Goal: Task Accomplishment & Management: Complete application form

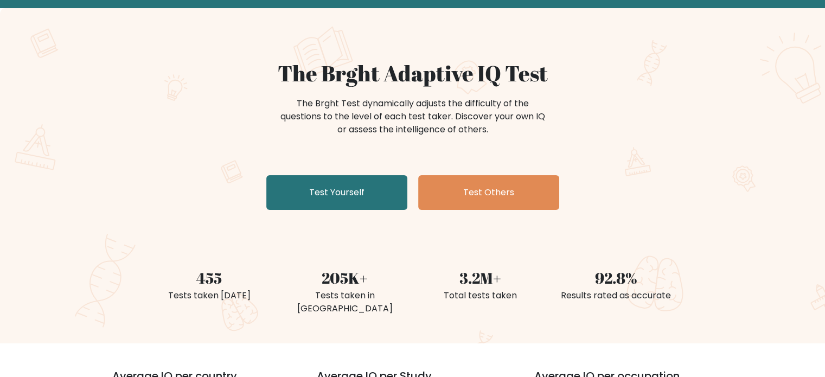
scroll to position [54, 0]
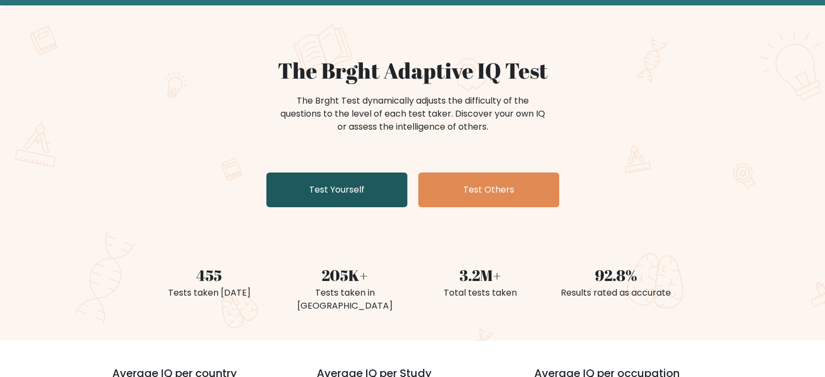
click at [372, 191] on link "Test Yourself" at bounding box center [336, 189] width 141 height 35
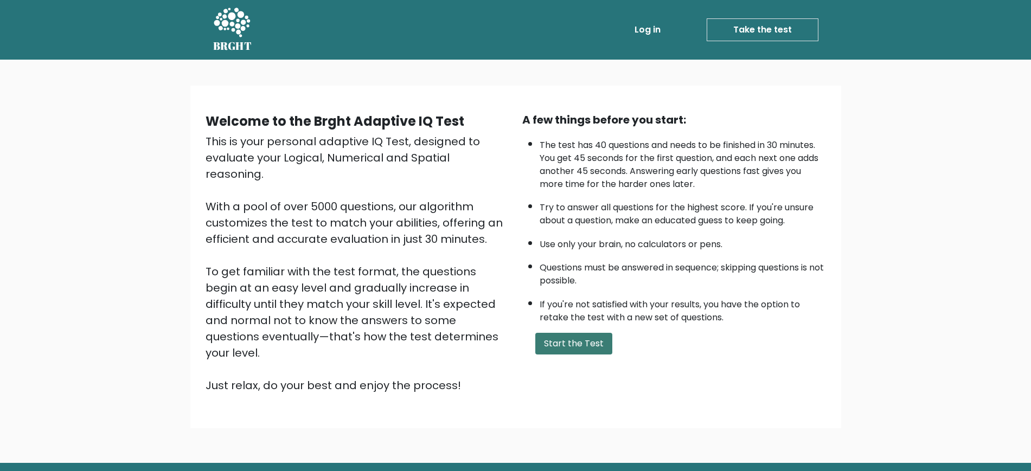
drag, startPoint x: 271, startPoint y: 2, endPoint x: 581, endPoint y: 345, distance: 462.7
click at [581, 345] on button "Start the Test" at bounding box center [573, 344] width 77 height 22
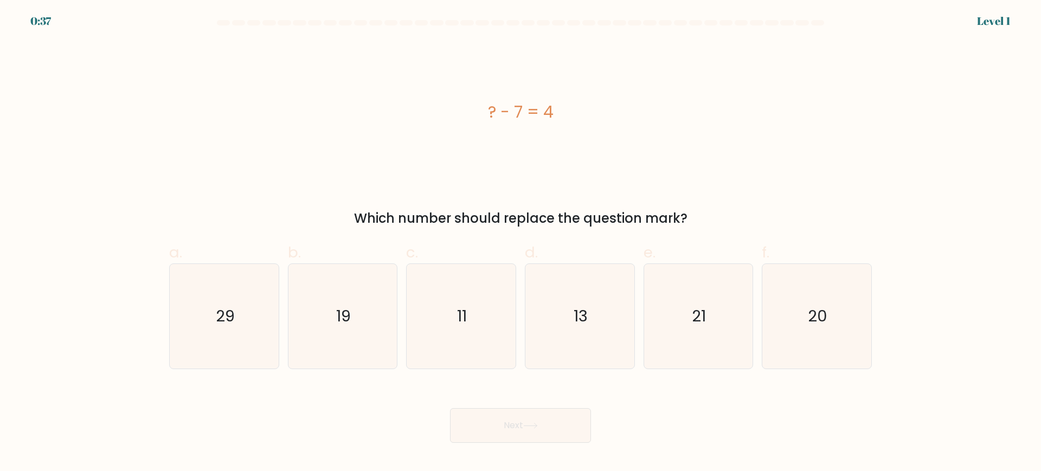
drag, startPoint x: 707, startPoint y: 217, endPoint x: 427, endPoint y: 105, distance: 301.8
click at [427, 105] on div "? - 7 = 4 Which number should replace the question mark?" at bounding box center [521, 134] width 716 height 187
copy div "? - 7 = 4 Which number should replace the question mark?"
click at [467, 346] on icon "11" at bounding box center [461, 316] width 105 height 105
click at [521, 243] on input "c. 11" at bounding box center [521, 239] width 1 height 7
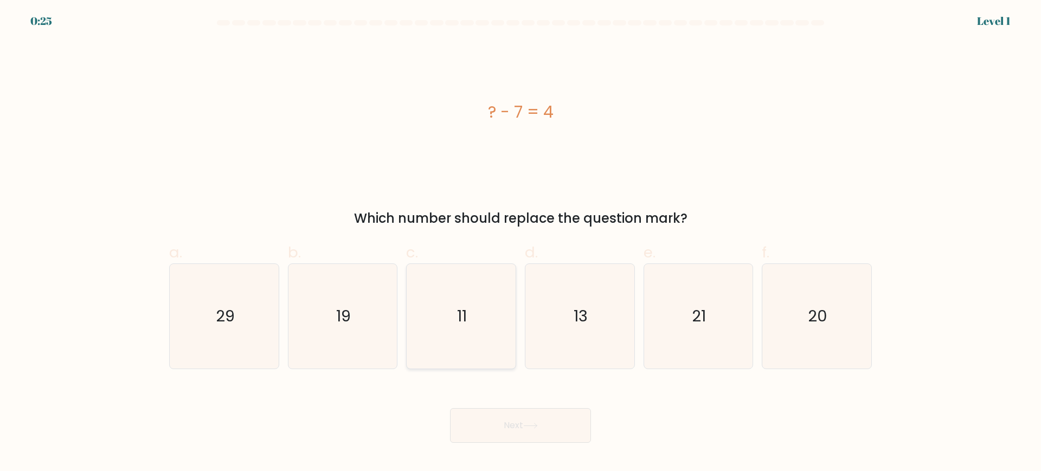
radio input "true"
click at [498, 433] on button "Next" at bounding box center [520, 425] width 141 height 35
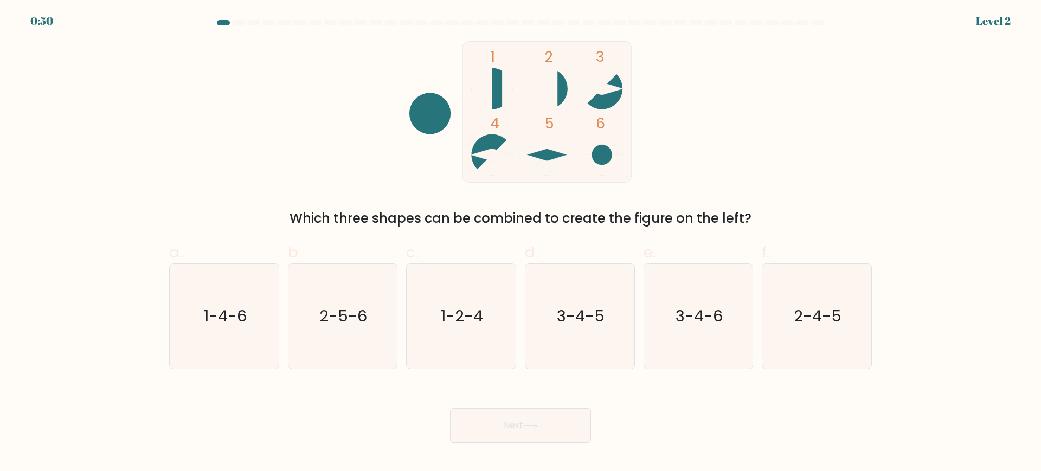
drag, startPoint x: 798, startPoint y: 214, endPoint x: 344, endPoint y: 129, distance: 461.3
click at [344, 129] on div "1 2 3 4 5 6 Which three shapes can be combined to create the figure on the left?" at bounding box center [521, 134] width 716 height 187
copy div "4 5 6 Which three shapes can be combined to create the figure on the left?"
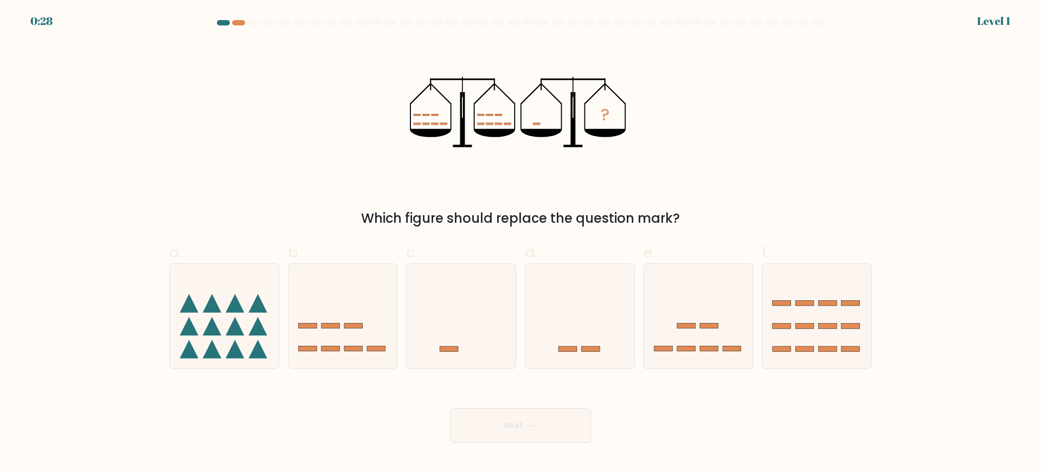
click at [281, 74] on div "? Which figure should replace the question mark?" at bounding box center [521, 134] width 716 height 187
click at [615, 335] on icon at bounding box center [580, 316] width 109 height 90
click at [521, 243] on input "d." at bounding box center [521, 239] width 1 height 7
radio input "true"
click at [558, 430] on button "Next" at bounding box center [520, 425] width 141 height 35
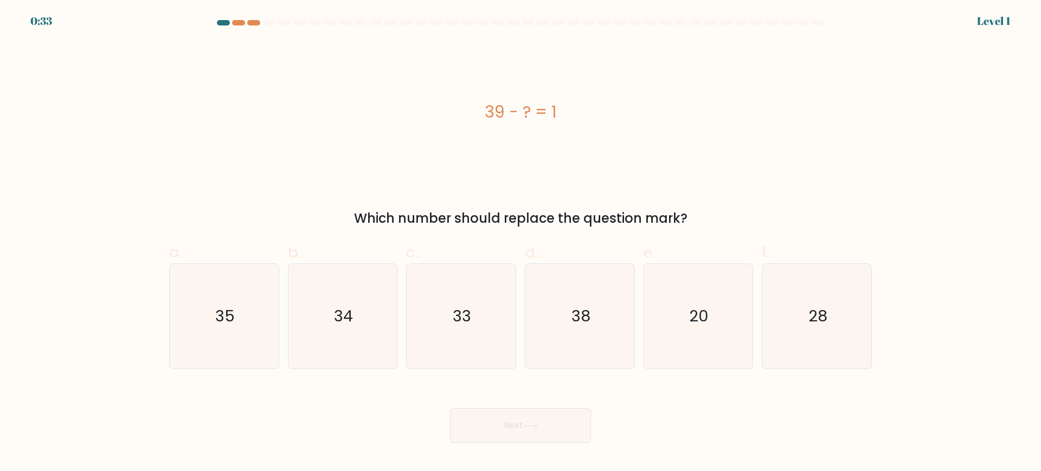
drag, startPoint x: 715, startPoint y: 224, endPoint x: 466, endPoint y: 111, distance: 273.3
click at [466, 111] on div "39 - ? = 1 Which number should replace the question mark?" at bounding box center [521, 134] width 716 height 187
copy div "39 - ? = 1 Which number should replace the question mark?"
click at [580, 322] on text "38" at bounding box center [581, 316] width 19 height 22
click at [521, 243] on input "d. 38" at bounding box center [521, 239] width 1 height 7
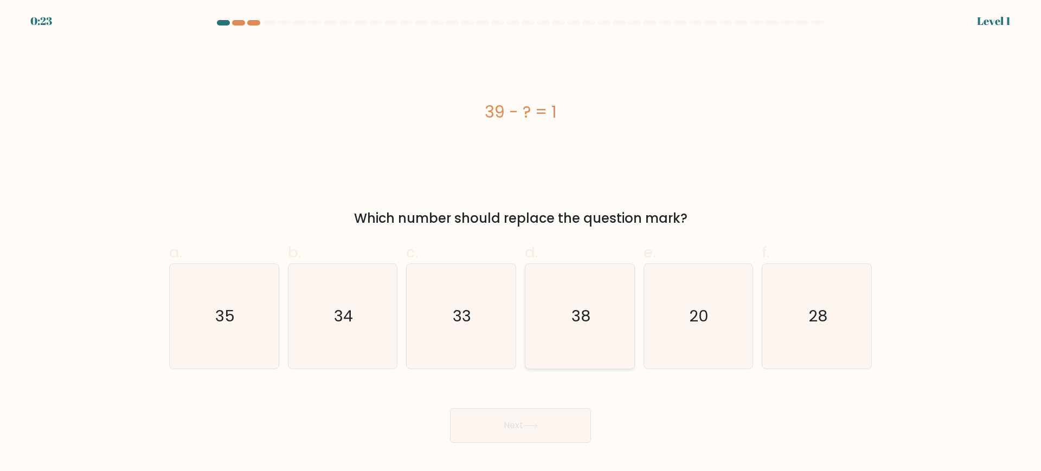
radio input "true"
click at [511, 420] on button "Next" at bounding box center [520, 425] width 141 height 35
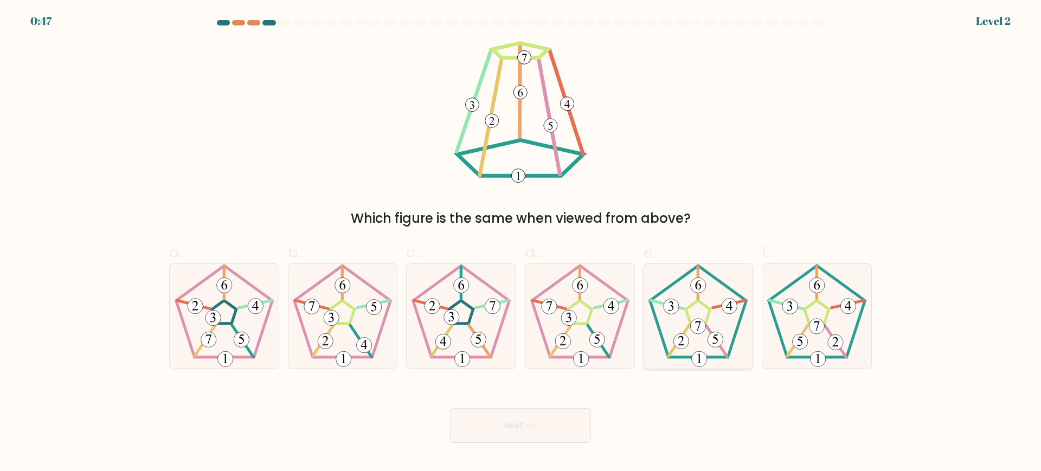
click at [694, 314] on icon at bounding box center [698, 316] width 105 height 105
click at [521, 243] on input "e." at bounding box center [521, 239] width 1 height 7
radio input "true"
click at [514, 422] on button "Next" at bounding box center [520, 425] width 141 height 35
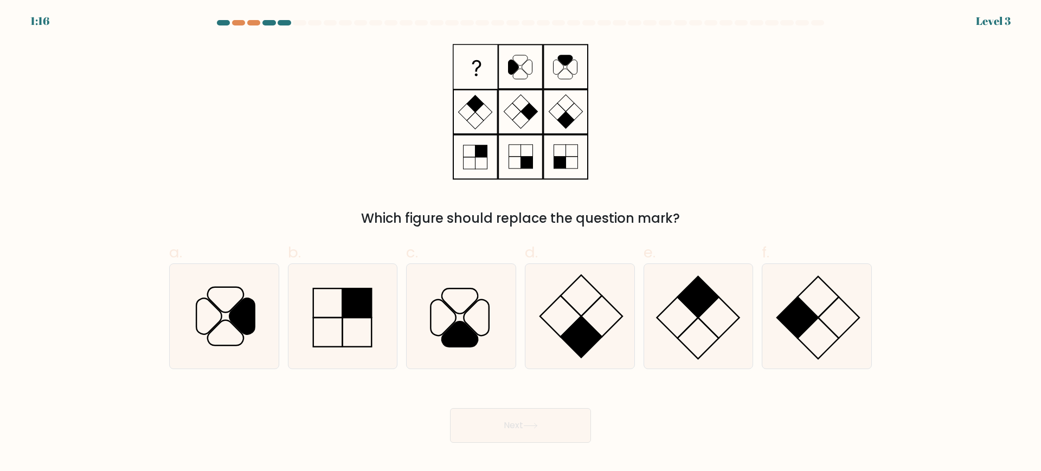
drag, startPoint x: 694, startPoint y: 219, endPoint x: 498, endPoint y: 145, distance: 209.0
click at [498, 145] on div "Which figure should replace the question mark?" at bounding box center [521, 134] width 716 height 187
click at [797, 142] on div "Which figure should replace the question mark?" at bounding box center [521, 134] width 716 height 187
drag, startPoint x: 267, startPoint y: 81, endPoint x: 273, endPoint y: 81, distance: 6.0
click at [268, 81] on div "Which figure should replace the question mark?" at bounding box center [521, 134] width 716 height 187
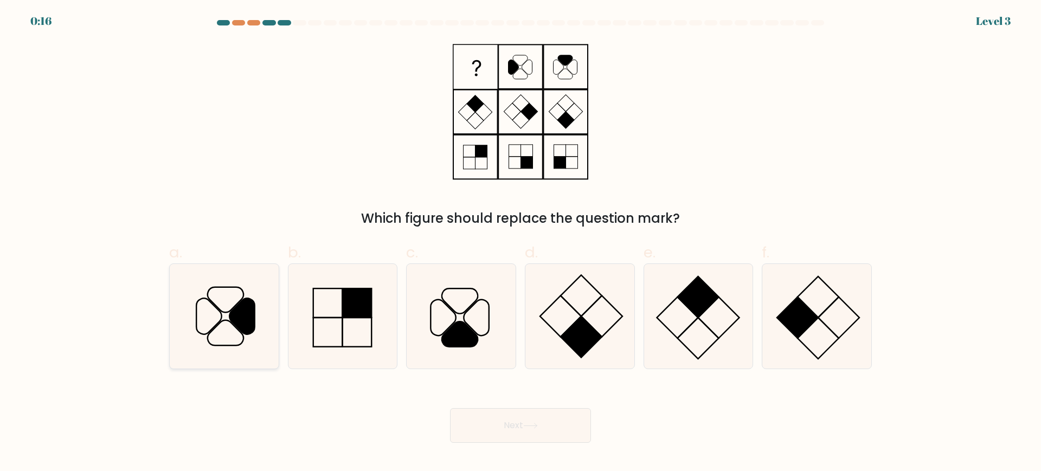
click at [247, 302] on icon at bounding box center [241, 316] width 25 height 36
click at [521, 243] on input "a." at bounding box center [521, 239] width 1 height 7
radio input "true"
click at [574, 432] on button "Next" at bounding box center [520, 425] width 141 height 35
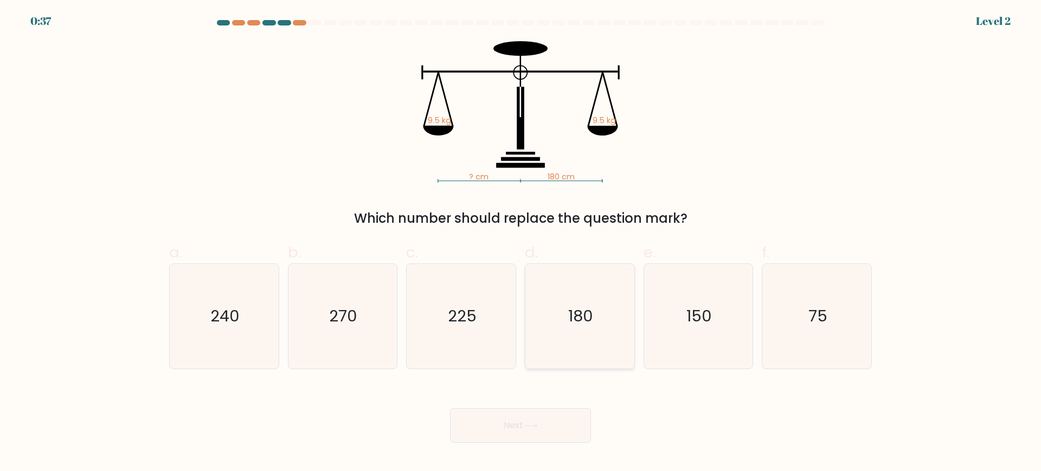
click at [581, 302] on icon "180" at bounding box center [580, 316] width 105 height 105
click at [521, 243] on input "d. 180" at bounding box center [521, 239] width 1 height 7
radio input "true"
click at [533, 420] on button "Next" at bounding box center [520, 425] width 141 height 35
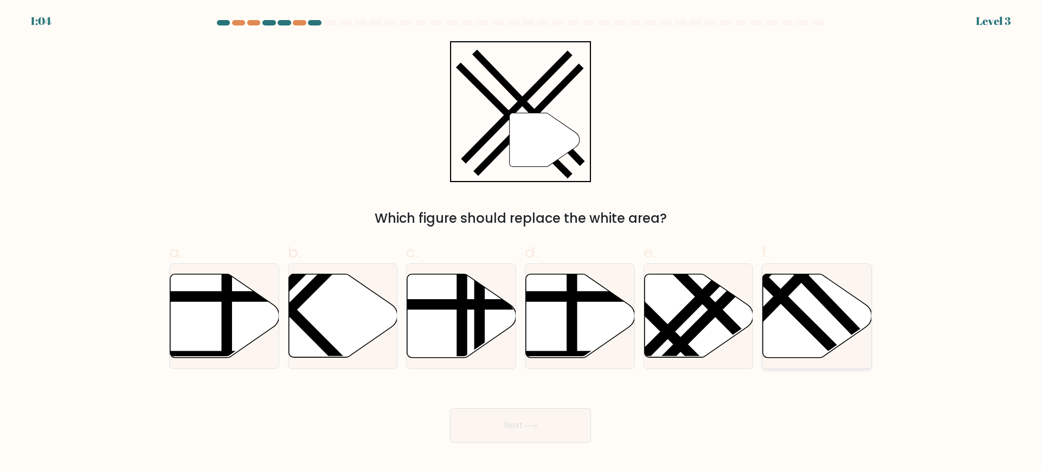
click at [789, 330] on icon at bounding box center [817, 316] width 109 height 84
click at [521, 243] on input "f." at bounding box center [521, 239] width 1 height 7
radio input "true"
click at [524, 418] on button "Next" at bounding box center [520, 425] width 141 height 35
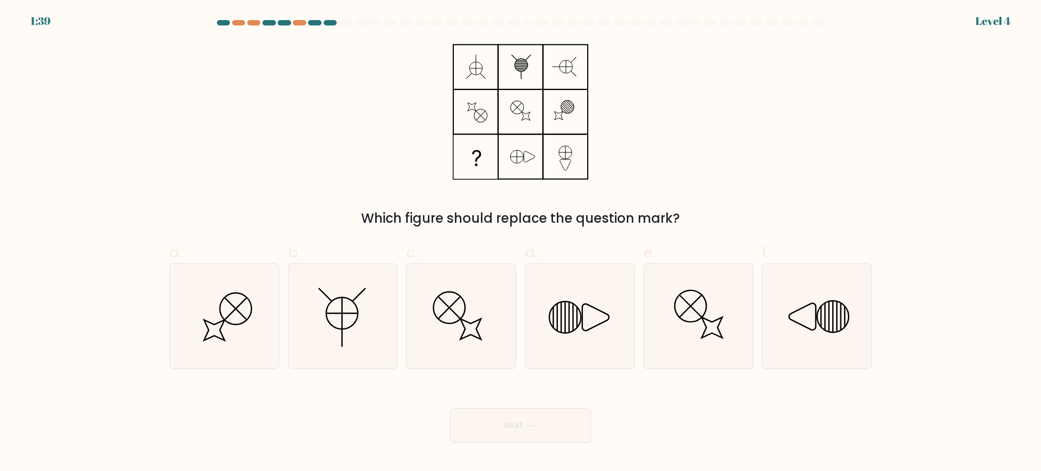
drag, startPoint x: 691, startPoint y: 224, endPoint x: 250, endPoint y: 63, distance: 469.7
click at [250, 63] on div "Which figure should replace the question mark?" at bounding box center [521, 134] width 716 height 187
click at [761, 111] on div "Which figure should replace the question mark?" at bounding box center [521, 134] width 716 height 187
click at [238, 102] on div "Which figure should replace the question mark?" at bounding box center [521, 134] width 716 height 187
click at [589, 324] on icon at bounding box center [580, 316] width 105 height 105
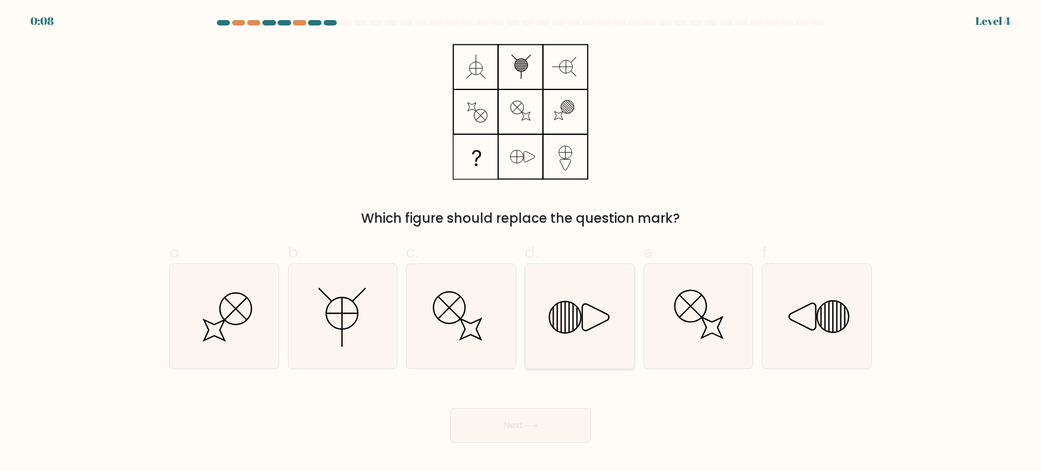
click at [521, 243] on input "d." at bounding box center [521, 239] width 1 height 7
radio input "true"
click at [556, 428] on button "Next" at bounding box center [520, 425] width 141 height 35
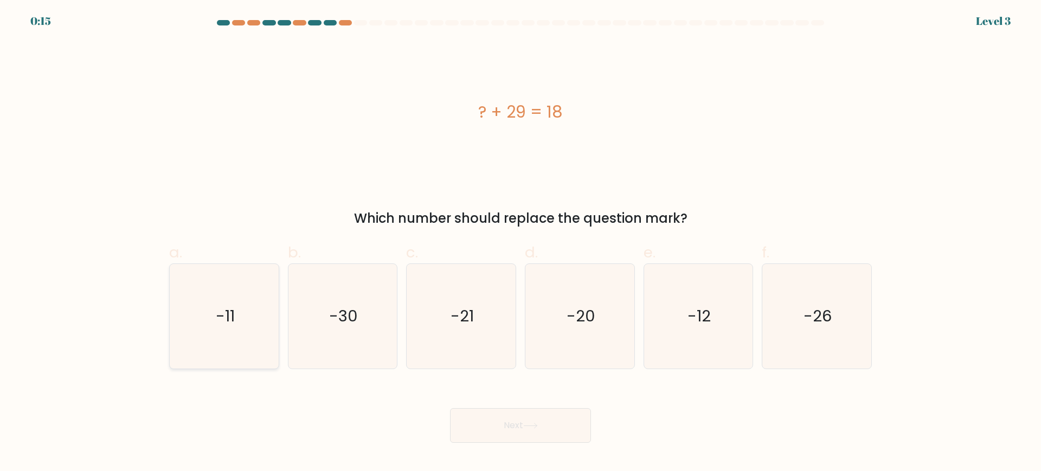
click at [222, 318] on text "-11" at bounding box center [225, 316] width 19 height 22
click at [521, 243] on input "a. -11" at bounding box center [521, 239] width 1 height 7
radio input "true"
click at [572, 430] on button "Next" at bounding box center [520, 425] width 141 height 35
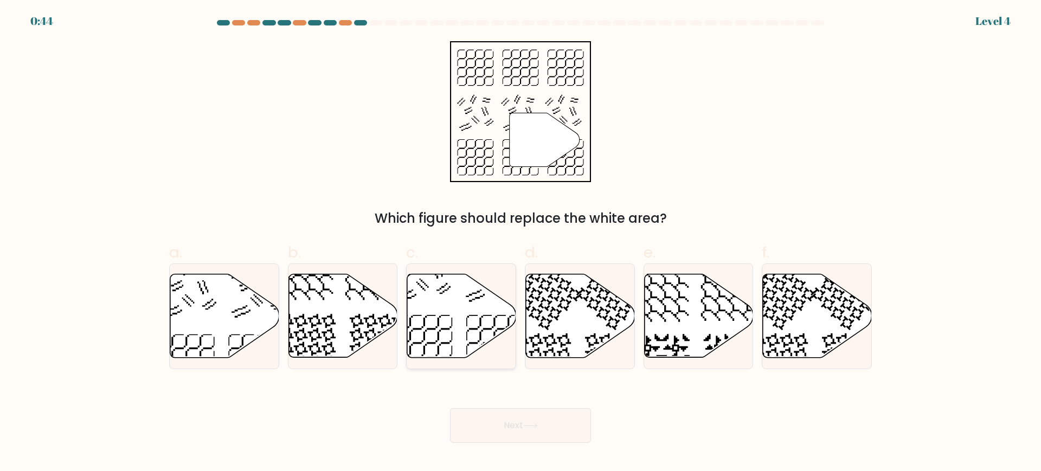
click at [455, 319] on icon at bounding box center [461, 316] width 109 height 84
click at [521, 243] on input "c." at bounding box center [521, 239] width 1 height 7
radio input "true"
click at [518, 416] on button "Next" at bounding box center [520, 425] width 141 height 35
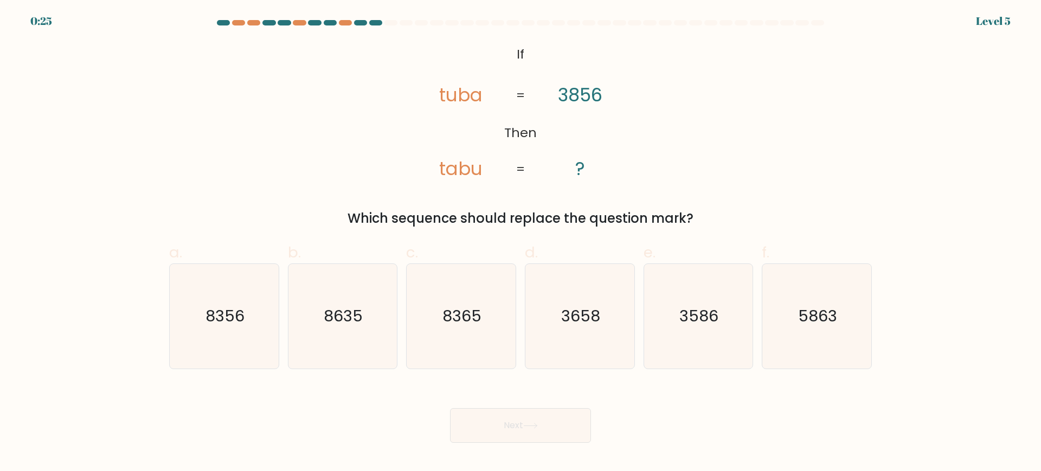
drag, startPoint x: 799, startPoint y: 110, endPoint x: 802, endPoint y: 104, distance: 6.6
click at [802, 104] on div "@import url('https://fonts.googleapis.com/css?family=Abril+Fatface:400,100,100i…" at bounding box center [521, 134] width 716 height 187
click at [245, 81] on div "@import url('https://fonts.googleapis.com/css?family=Abril+Fatface:400,100,100i…" at bounding box center [521, 134] width 716 height 187
click at [603, 330] on icon "3658" at bounding box center [580, 316] width 105 height 105
click at [521, 243] on input "d. 3658" at bounding box center [521, 239] width 1 height 7
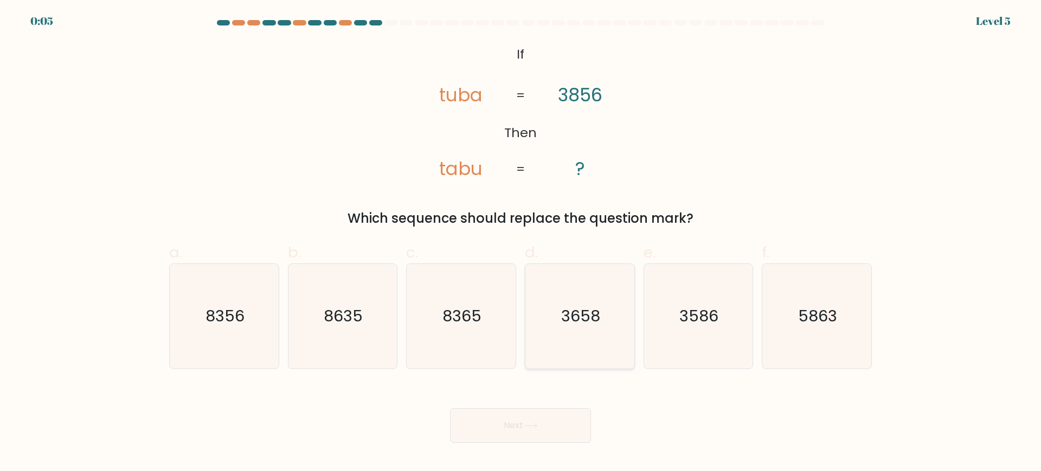
radio input "true"
click at [517, 427] on button "Next" at bounding box center [520, 425] width 141 height 35
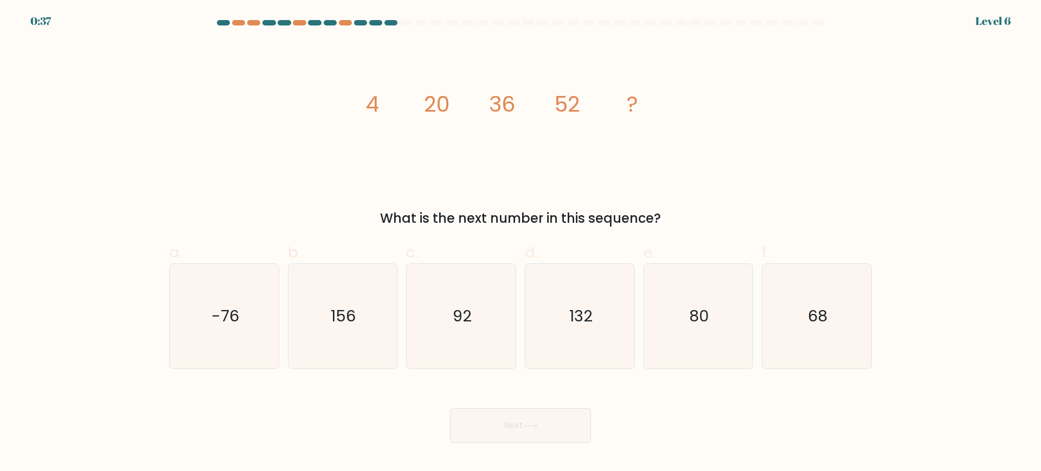
drag, startPoint x: 185, startPoint y: 67, endPoint x: 206, endPoint y: 47, distance: 28.0
click at [185, 67] on div "image/svg+xml 4 20 36 52 ? What is the next number in this sequence?" at bounding box center [521, 134] width 716 height 187
drag, startPoint x: 650, startPoint y: 112, endPoint x: 323, endPoint y: 82, distance: 328.4
click at [323, 82] on div "image/svg+xml 4 20 36 52 ? What is the next number in this sequence?" at bounding box center [521, 134] width 716 height 187
click at [679, 229] on form at bounding box center [520, 231] width 1041 height 423
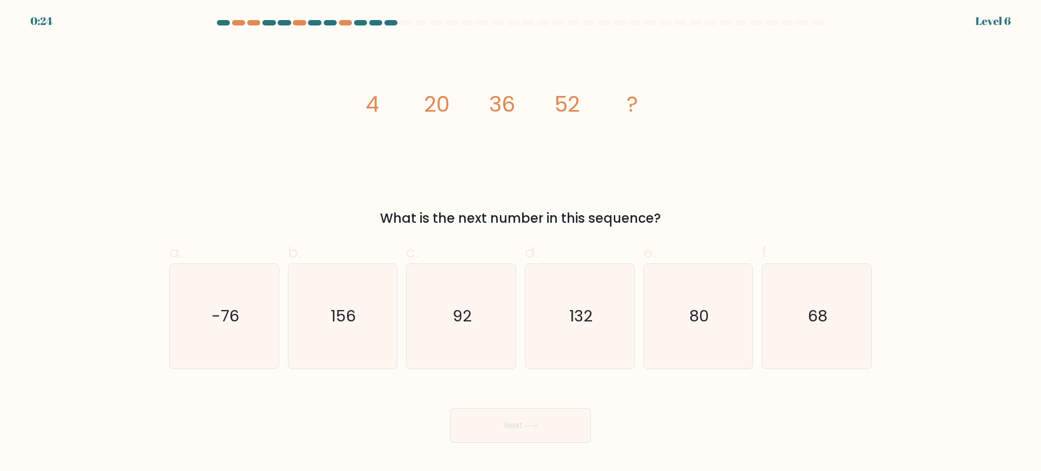
drag, startPoint x: 679, startPoint y: 226, endPoint x: 274, endPoint y: 78, distance: 431.0
click at [274, 78] on div "image/svg+xml 4 20 36 52 ? What is the next number in this sequence?" at bounding box center [521, 134] width 716 height 187
drag, startPoint x: 415, startPoint y: 98, endPoint x: 406, endPoint y: 103, distance: 10.2
click at [415, 99] on icon "image/svg+xml 4 20 36 52 ?" at bounding box center [520, 112] width 325 height 142
click at [366, 93] on tspan "4" at bounding box center [373, 104] width 14 height 30
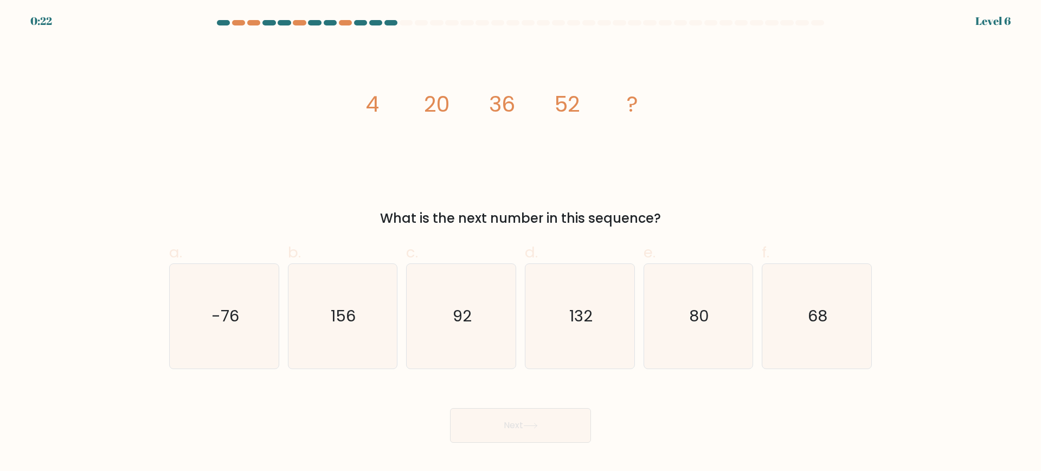
drag, startPoint x: 364, startPoint y: 93, endPoint x: 669, endPoint y: 223, distance: 332.1
click at [669, 223] on div "image/svg+xml 4 20 36 52 ? What is the next number in this sequence?" at bounding box center [521, 134] width 716 height 187
copy div "4 20 36 52 ? What is the next number in this sequence?"
click at [822, 306] on text "68" at bounding box center [819, 316] width 20 height 22
click at [521, 243] on input "f. 68" at bounding box center [521, 239] width 1 height 7
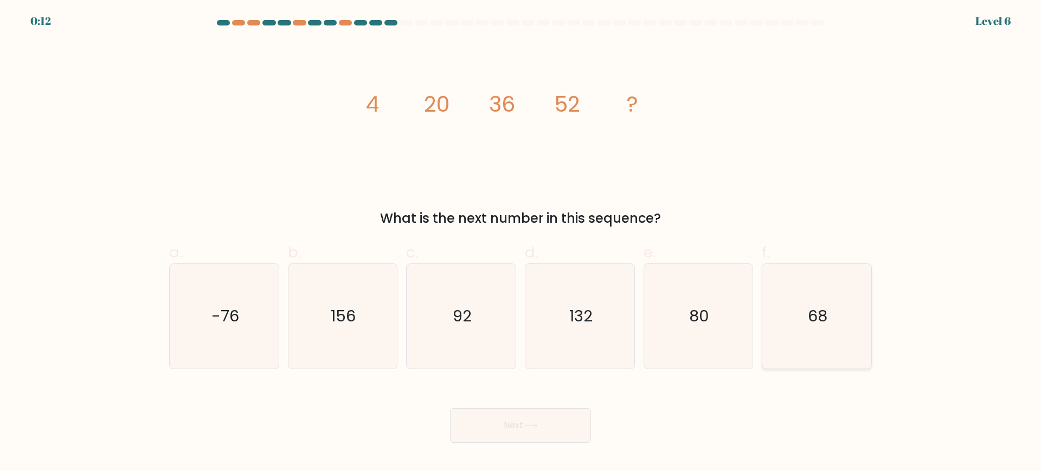
radio input "true"
click at [485, 436] on button "Next" at bounding box center [520, 425] width 141 height 35
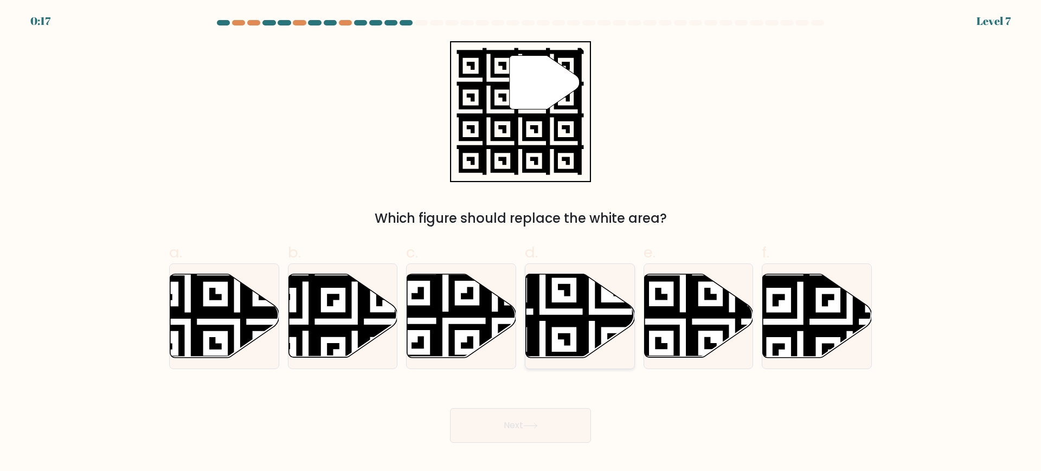
click at [585, 317] on icon at bounding box center [542, 360] width 197 height 197
click at [521, 243] on input "d." at bounding box center [521, 239] width 1 height 7
radio input "true"
click at [543, 428] on button "Next" at bounding box center [520, 425] width 141 height 35
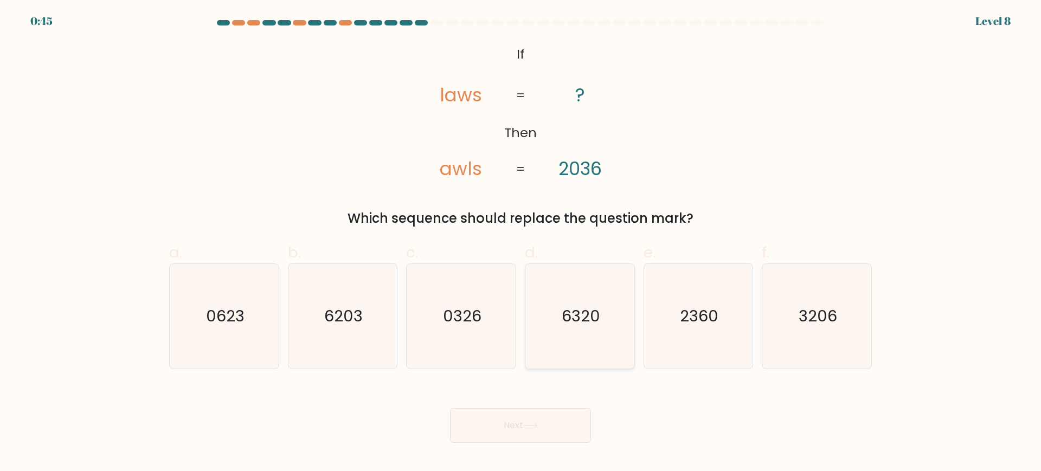
click at [590, 325] on text "6320" at bounding box center [581, 316] width 39 height 22
click at [521, 243] on input "d. 6320" at bounding box center [521, 239] width 1 height 7
radio input "true"
click at [531, 430] on button "Next" at bounding box center [520, 425] width 141 height 35
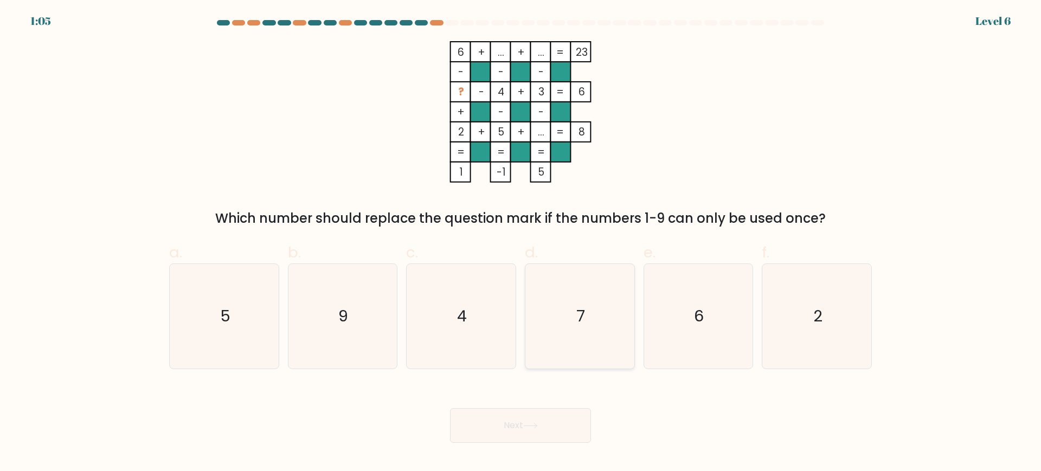
click at [582, 311] on text "7" at bounding box center [580, 316] width 9 height 22
click at [521, 243] on input "d. 7" at bounding box center [521, 239] width 1 height 7
radio input "true"
drag, startPoint x: 856, startPoint y: 215, endPoint x: 323, endPoint y: 62, distance: 554.6
click at [323, 62] on div "6 + ... + ... 23 - - - ? - 4 + 3 6 + - - 2 + 5 + ... = 8 = = = = 1 -1 5 = Which…" at bounding box center [521, 134] width 716 height 187
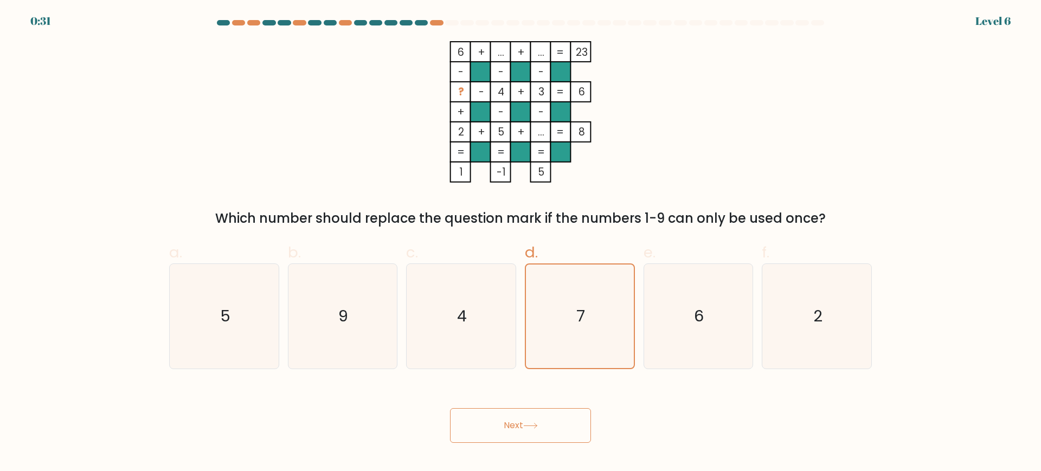
click at [323, 62] on div "6 + ... + ... 23 - - - ? - 4 + 3 6 + - - 2 + 5 + ... = 8 = = = = 1 -1 5 = Which…" at bounding box center [521, 134] width 716 height 187
drag, startPoint x: 834, startPoint y: 211, endPoint x: 382, endPoint y: 42, distance: 482.7
click at [382, 42] on div "6 + ... + ... 23 - - - ? - 4 + 3 6 + - - 2 + 5 + ... = 8 = = = = 1 -1 5 = Which…" at bounding box center [521, 134] width 716 height 187
copy div "6 + ... + ... 23 - - - ? - 4 + 3 6 + - - 2 + 5 + ... = 8 = = = = 1 -1 5 = Which…"
click at [258, 59] on div "6 + ... + ... 23 - - - ? - 4 + 3 6 + - - 2 + 5 + ... = 8 = = = = 1 -1 5 = Which…" at bounding box center [521, 134] width 716 height 187
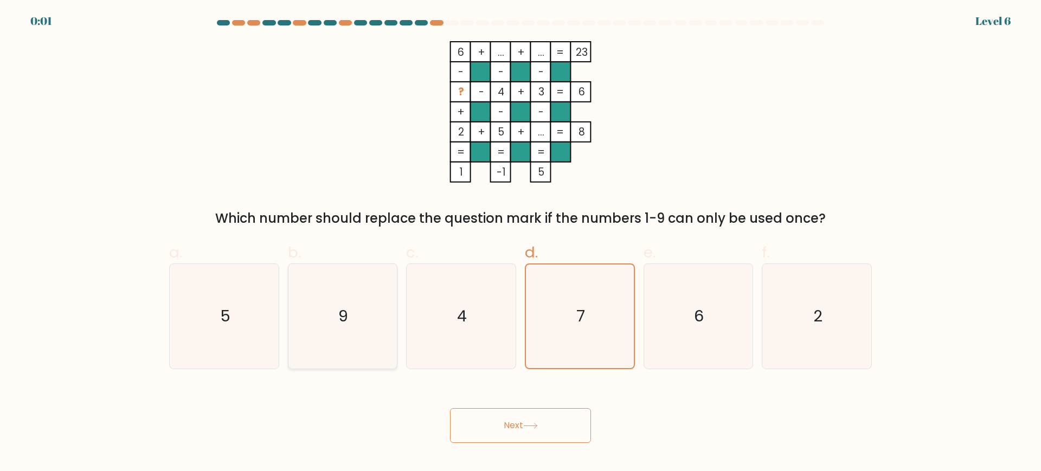
click at [341, 312] on text "9" at bounding box center [344, 316] width 10 height 22
click at [521, 243] on input "b. 9" at bounding box center [521, 239] width 1 height 7
radio input "true"
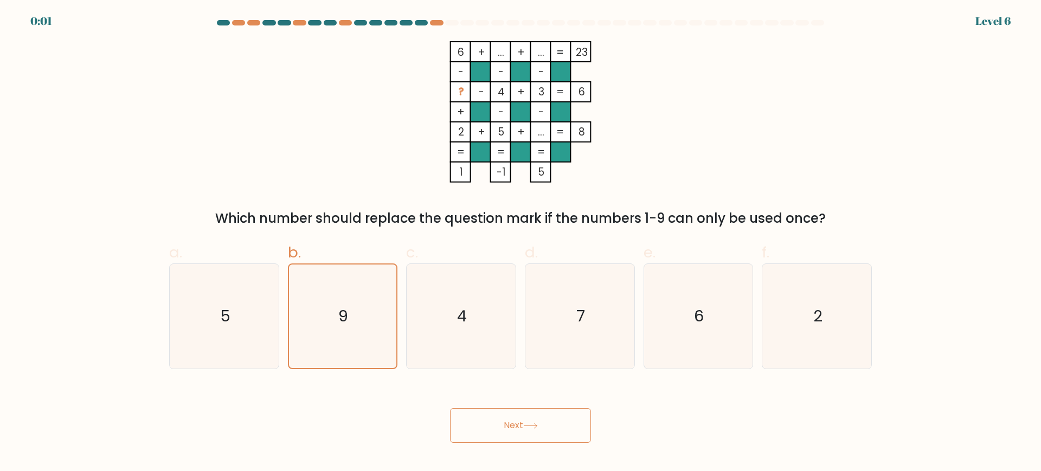
click at [539, 434] on button "Next" at bounding box center [520, 425] width 141 height 35
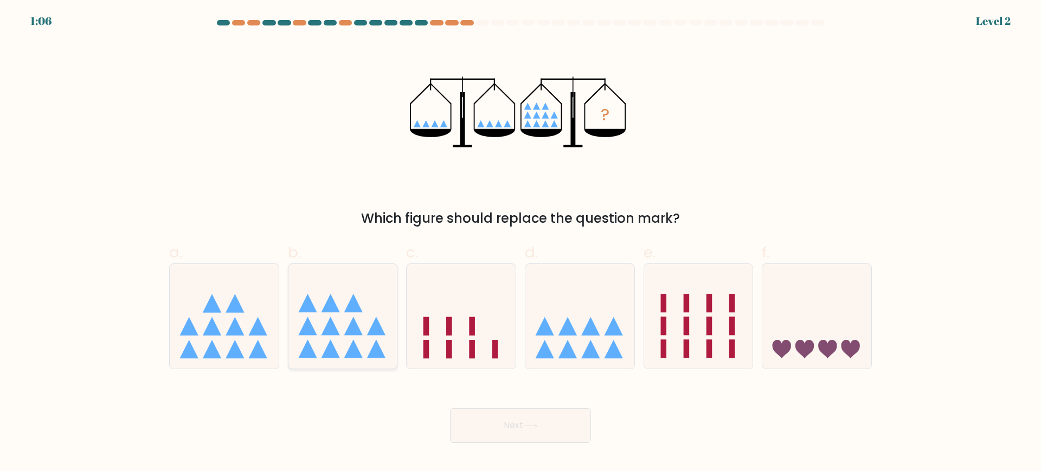
click at [341, 343] on icon at bounding box center [343, 316] width 109 height 90
click at [521, 243] on input "b." at bounding box center [521, 239] width 1 height 7
radio input "true"
click at [523, 435] on button "Next" at bounding box center [520, 425] width 141 height 35
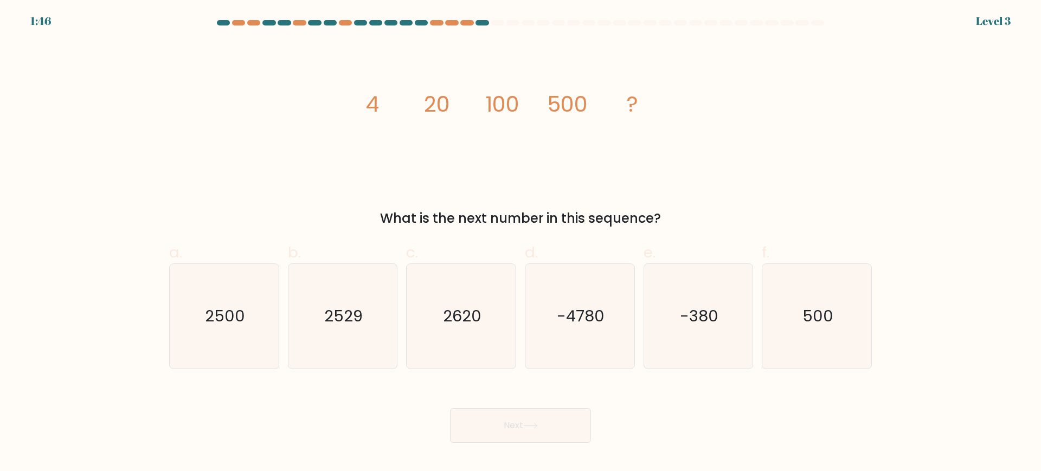
drag, startPoint x: 687, startPoint y: 219, endPoint x: 344, endPoint y: 88, distance: 367.0
click at [344, 88] on div "image/svg+xml 4 20 100 500 ? What is the next number in this sequence?" at bounding box center [521, 134] width 716 height 187
copy div "4 20 100 500 ? What is the next number in this sequence?"
click at [549, 190] on div "image/svg+xml 4 20 100 500 ? What is the next number in this sequence?" at bounding box center [521, 134] width 716 height 187
click at [227, 292] on icon "2500" at bounding box center [224, 316] width 105 height 105
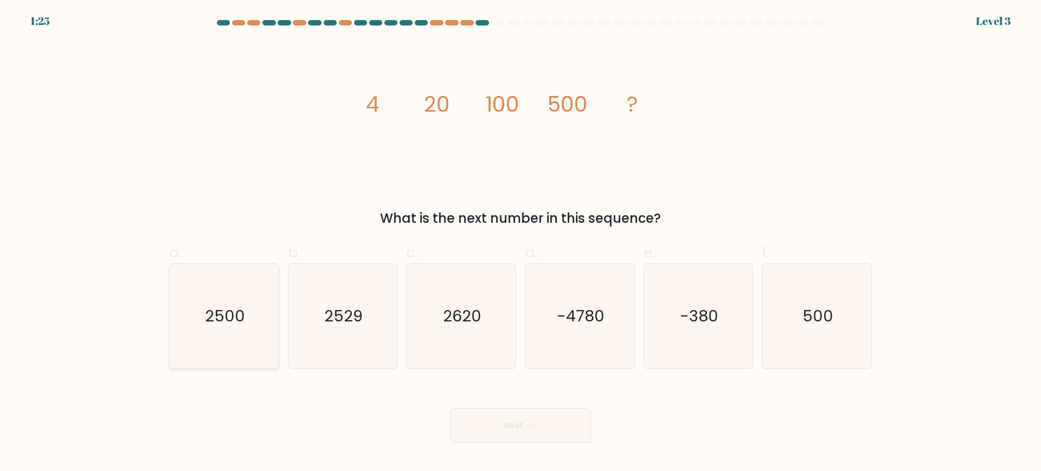
click at [521, 243] on input "a. 2500" at bounding box center [521, 239] width 1 height 7
radio input "true"
click at [528, 425] on icon at bounding box center [530, 426] width 15 height 6
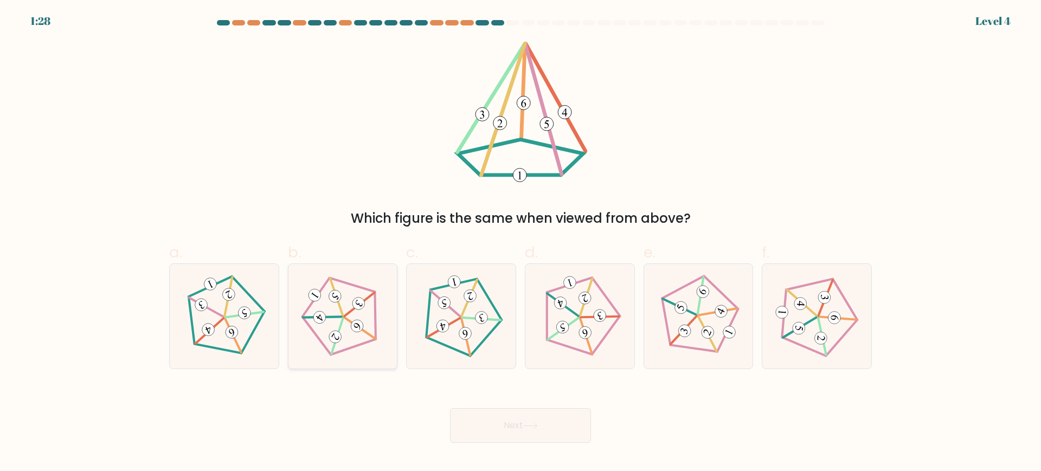
click at [338, 311] on icon at bounding box center [343, 316] width 84 height 84
click at [521, 243] on input "b." at bounding box center [521, 239] width 1 height 7
radio input "true"
click at [553, 419] on button "Next" at bounding box center [520, 425] width 141 height 35
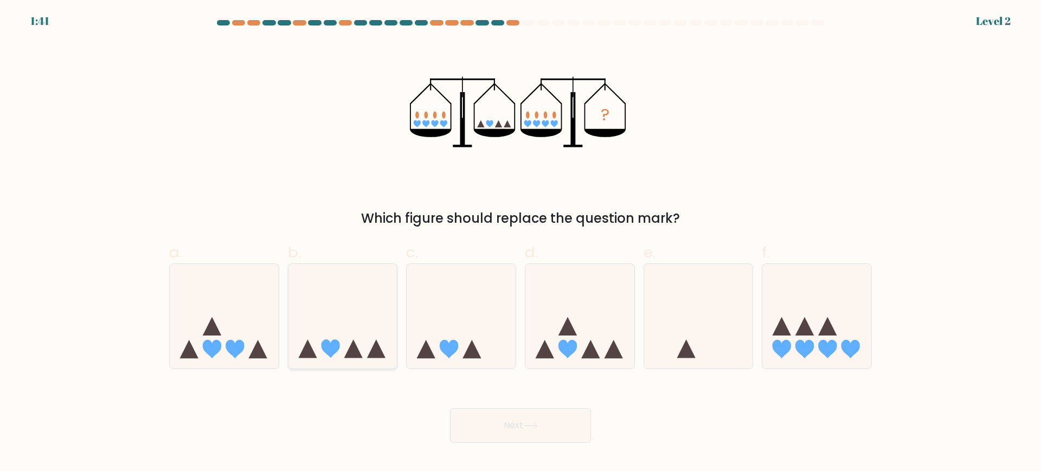
click at [364, 345] on icon at bounding box center [343, 316] width 109 height 90
click at [521, 243] on input "b." at bounding box center [521, 239] width 1 height 7
radio input "true"
click at [580, 432] on button "Next" at bounding box center [520, 425] width 141 height 35
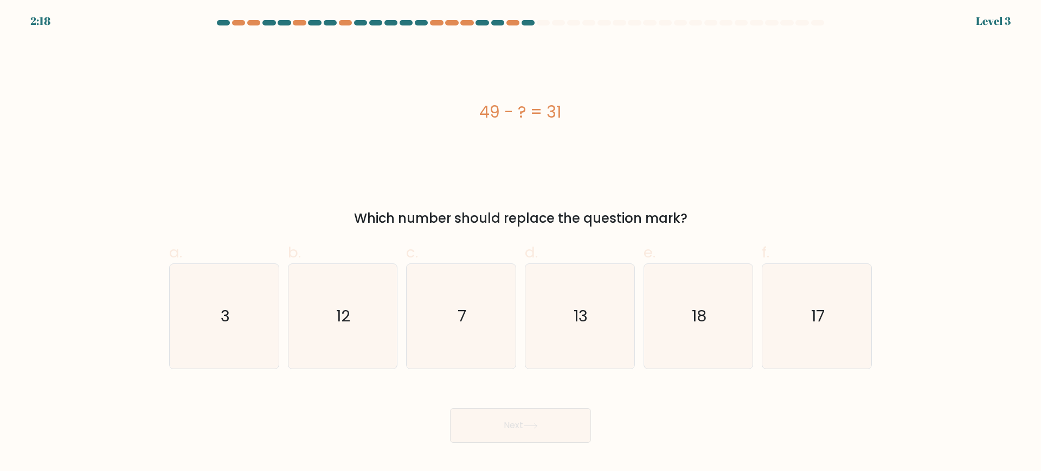
drag, startPoint x: 658, startPoint y: 213, endPoint x: 325, endPoint y: 111, distance: 348.9
click at [325, 111] on div "49 - ? = 31 Which number should replace the question mark?" at bounding box center [521, 134] width 716 height 187
copy div "49 - ? = 31 Which number should replace the question mark?"
click at [748, 355] on icon "18" at bounding box center [698, 316] width 105 height 105
click at [521, 243] on input "e. 18" at bounding box center [521, 239] width 1 height 7
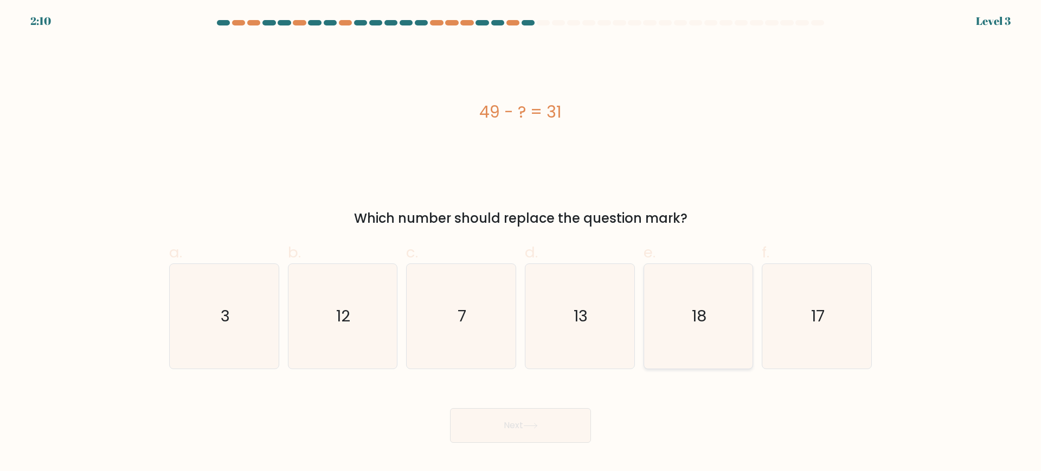
radio input "true"
click at [561, 426] on button "Next" at bounding box center [520, 425] width 141 height 35
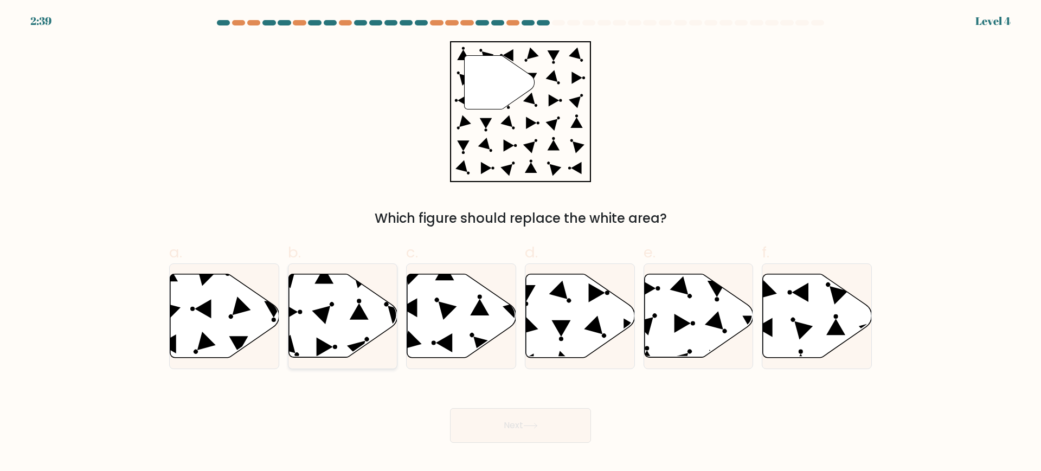
click at [352, 309] on icon at bounding box center [343, 316] width 109 height 84
click at [521, 243] on input "b." at bounding box center [521, 239] width 1 height 7
radio input "true"
drag, startPoint x: 309, startPoint y: 362, endPoint x: 324, endPoint y: 362, distance: 15.2
click at [309, 361] on div at bounding box center [343, 317] width 110 height 106
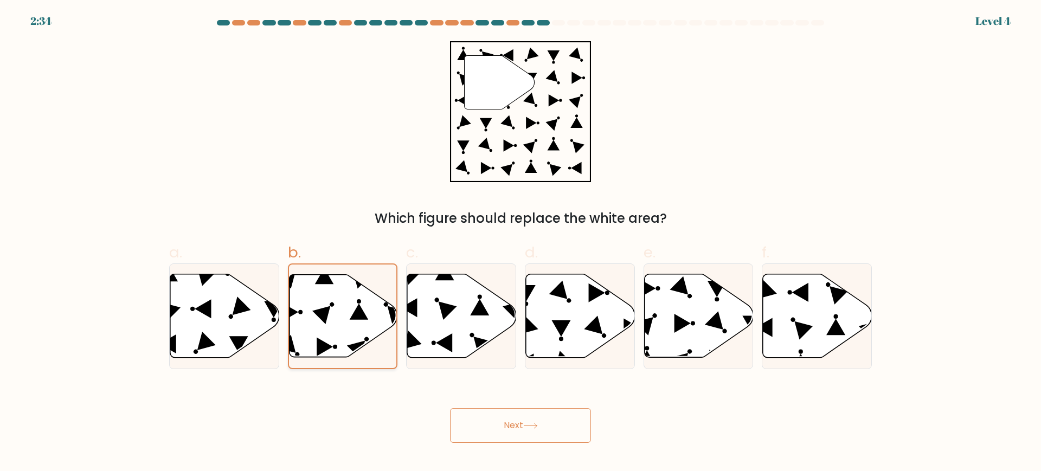
click at [521, 243] on input "b." at bounding box center [521, 239] width 1 height 7
click at [208, 328] on icon at bounding box center [224, 316] width 109 height 84
click at [521, 243] on input "a." at bounding box center [521, 239] width 1 height 7
radio input "true"
click at [492, 423] on button "Next" at bounding box center [520, 425] width 141 height 35
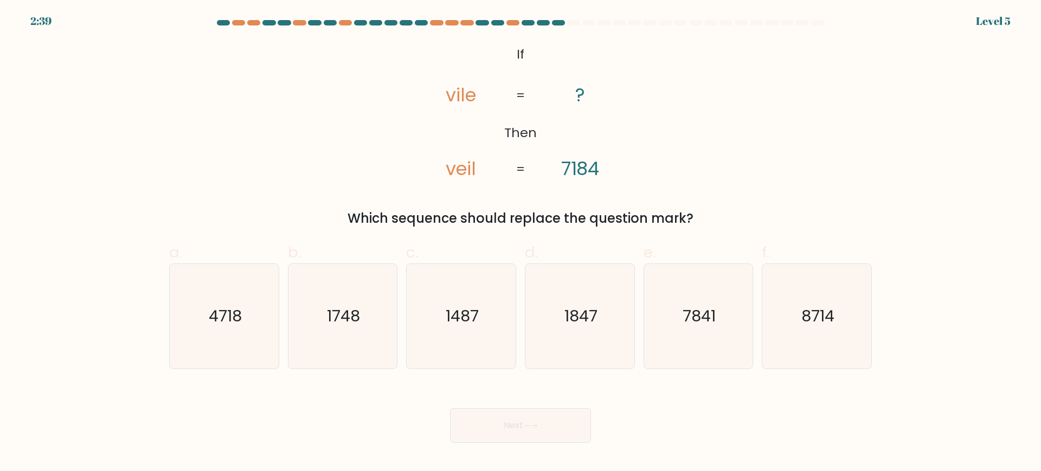
drag, startPoint x: 707, startPoint y: 213, endPoint x: 294, endPoint y: 63, distance: 438.8
click at [294, 63] on div "@import url('https://fonts.googleapis.com/css?family=Abril+Fatface:400,100,100i…" at bounding box center [521, 134] width 716 height 187
copy div "vile veil ? 7184 = = Which sequence should replace the question mark?"
click at [659, 136] on div "@import url('https://fonts.googleapis.com/css?family=Abril+Fatface:400,100,100i…" at bounding box center [521, 134] width 716 height 187
drag, startPoint x: 619, startPoint y: 170, endPoint x: 395, endPoint y: 68, distance: 246.6
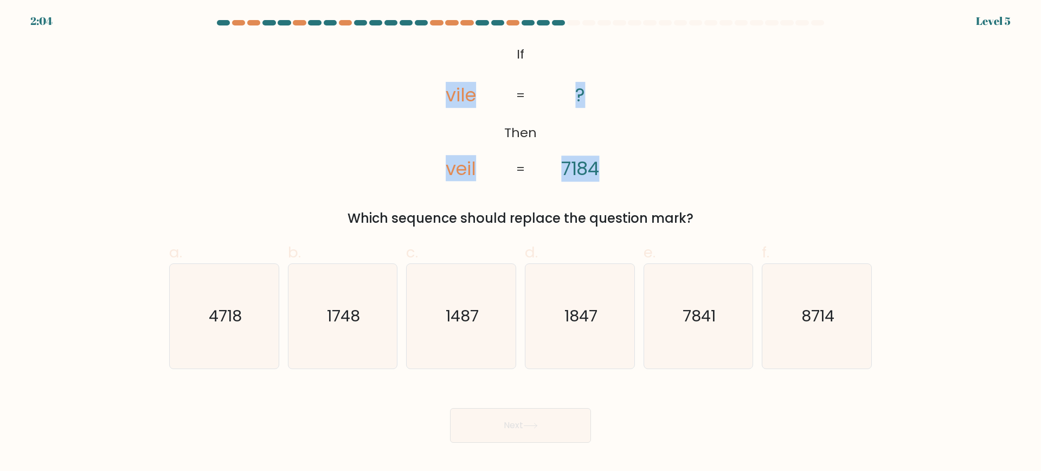
click at [395, 68] on div "@import url('https://fonts.googleapis.com/css?family=Abril+Fatface:400,100,100i…" at bounding box center [521, 134] width 716 height 187
copy icon "vile veil ? 7184"
click at [750, 110] on div "@import url('https://fonts.googleapis.com/css?family=Abril+Fatface:400,100,100i…" at bounding box center [521, 134] width 716 height 187
click at [472, 322] on text "1487" at bounding box center [462, 316] width 33 height 22
click at [521, 243] on input "c. 1487" at bounding box center [521, 239] width 1 height 7
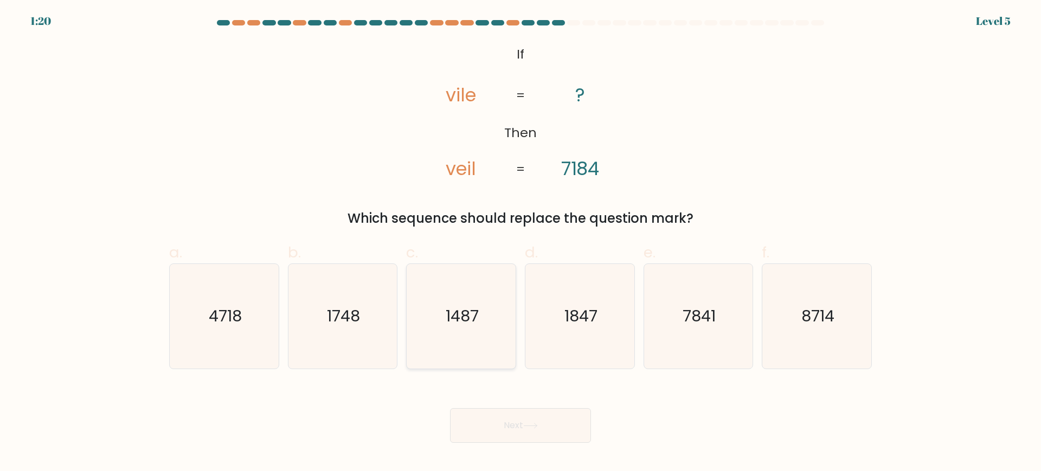
radio input "true"
click at [537, 426] on icon at bounding box center [530, 426] width 13 height 5
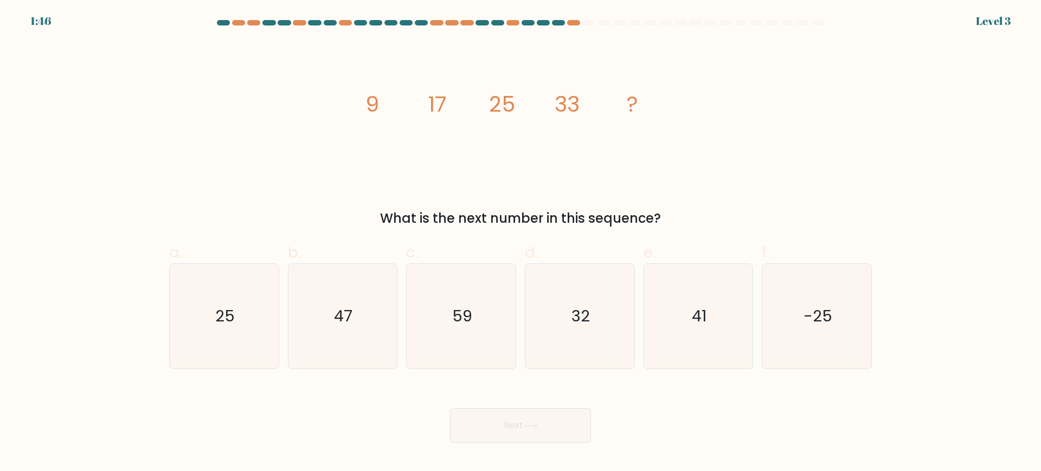
drag, startPoint x: 669, startPoint y: 226, endPoint x: 366, endPoint y: 100, distance: 328.2
click at [366, 100] on div "image/svg+xml 9 17 25 33 ? What is the next number in this sequence?" at bounding box center [521, 134] width 716 height 187
copy div "9 17 25 33 ? What is the next number in this sequence?"
click at [661, 302] on icon "41" at bounding box center [698, 316] width 105 height 105
click at [521, 243] on input "e. 41" at bounding box center [521, 239] width 1 height 7
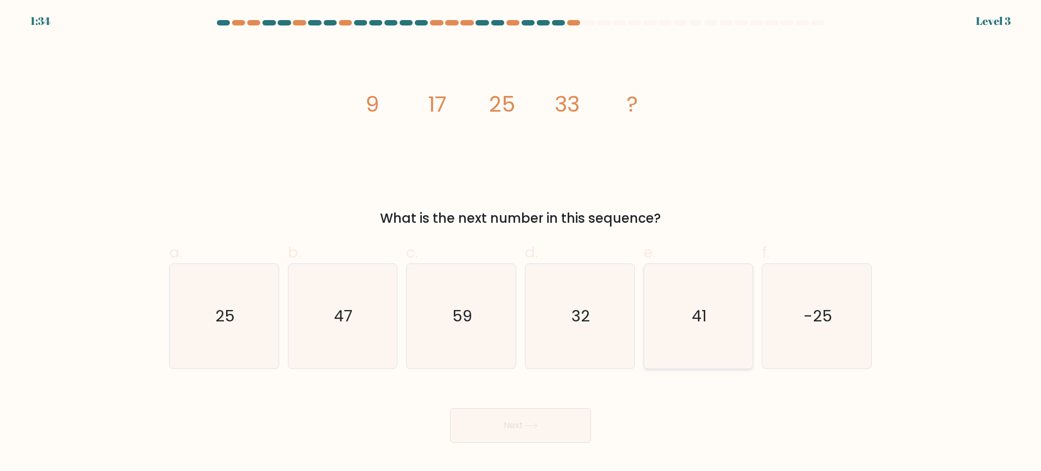
radio input "true"
click at [563, 423] on button "Next" at bounding box center [520, 425] width 141 height 35
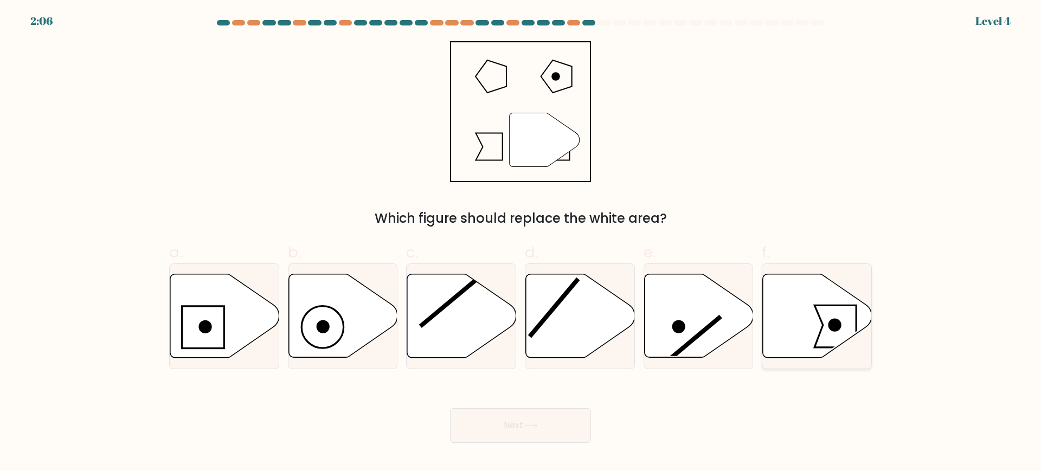
click at [822, 337] on icon at bounding box center [817, 316] width 109 height 84
click at [521, 243] on input "f." at bounding box center [521, 239] width 1 height 7
radio input "true"
click at [538, 426] on icon at bounding box center [530, 426] width 15 height 6
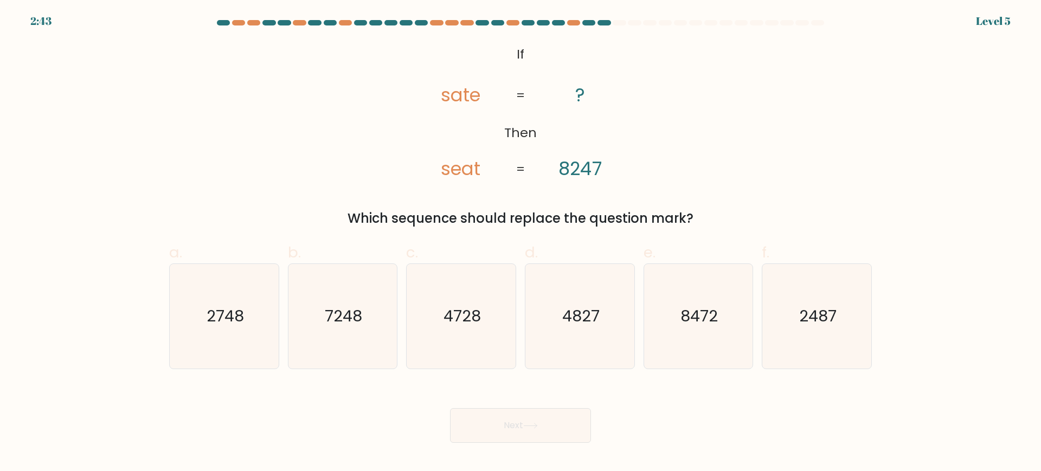
click at [566, 169] on tspan "8247" at bounding box center [580, 169] width 43 height 26
click at [713, 344] on icon "8472" at bounding box center [698, 316] width 105 height 105
click at [521, 243] on input "e. 8472" at bounding box center [521, 239] width 1 height 7
radio input "true"
click at [510, 431] on button "Next" at bounding box center [520, 425] width 141 height 35
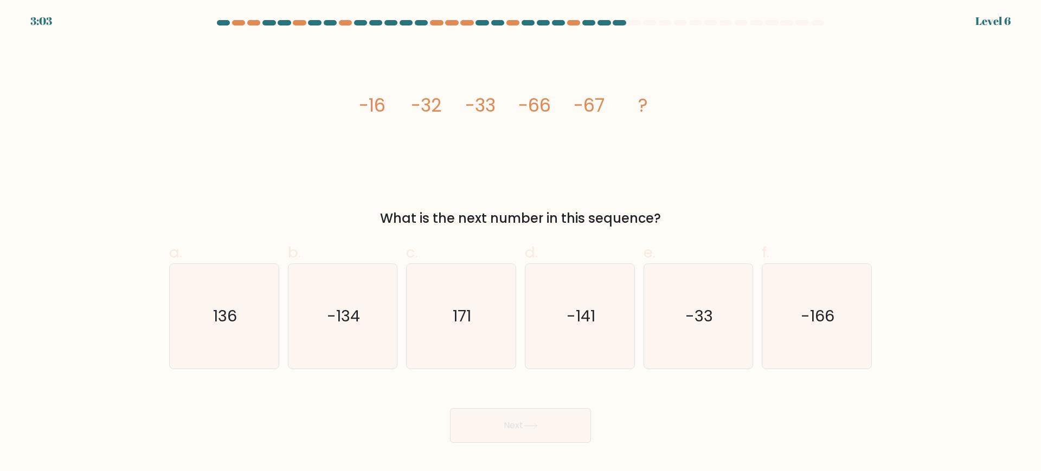
drag, startPoint x: 681, startPoint y: 213, endPoint x: 329, endPoint y: 96, distance: 370.3
click at [328, 96] on div "image/svg+xml -16 -32 -33 -66 -67 ? What is the next number in this sequence?" at bounding box center [521, 134] width 716 height 187
copy div "-16 -32 -33 -66 -67 ? What is the next number in this sequence?"
click at [718, 148] on div "image/svg+xml -16 -32 -33 -66 -67 ? What is the next number in this sequence?" at bounding box center [521, 134] width 716 height 187
click at [697, 160] on div "image/svg+xml -16 -32 -33 -66 -67 ? What is the next number in this sequence?" at bounding box center [521, 134] width 716 height 187
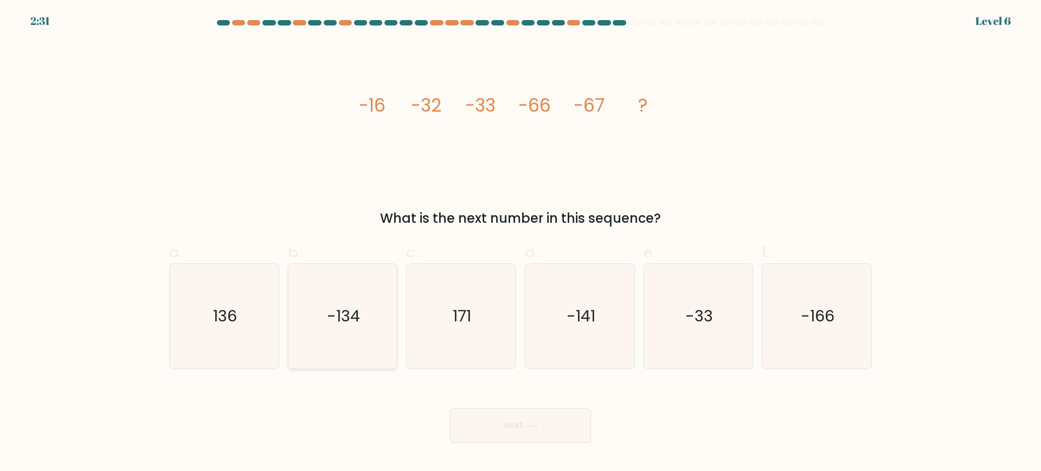
click at [391, 308] on icon "-134" at bounding box center [342, 316] width 105 height 105
click at [521, 243] on input "b. -134" at bounding box center [521, 239] width 1 height 7
radio input "true"
click at [499, 424] on button "Next" at bounding box center [520, 425] width 141 height 35
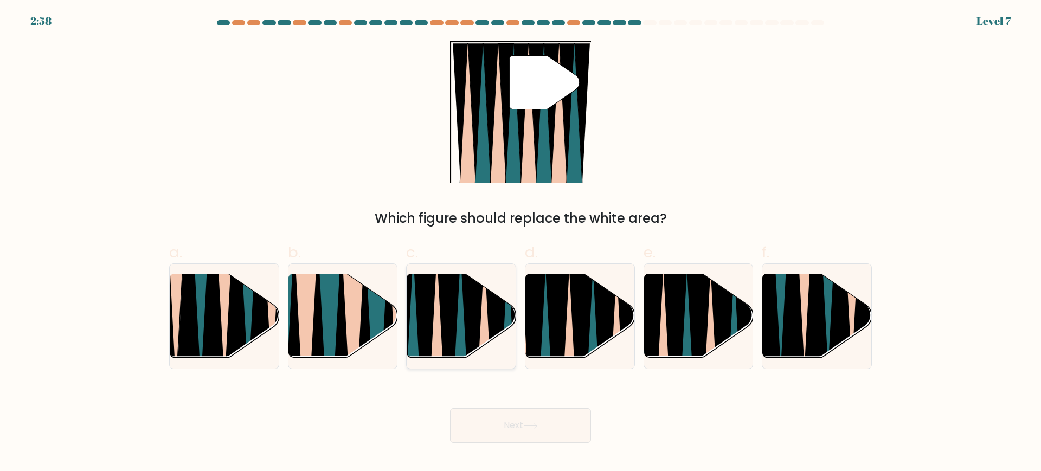
click at [463, 321] on icon at bounding box center [461, 364] width 24 height 218
click at [521, 243] on input "c." at bounding box center [521, 239] width 1 height 7
radio input "true"
click at [522, 441] on button "Next" at bounding box center [520, 425] width 141 height 35
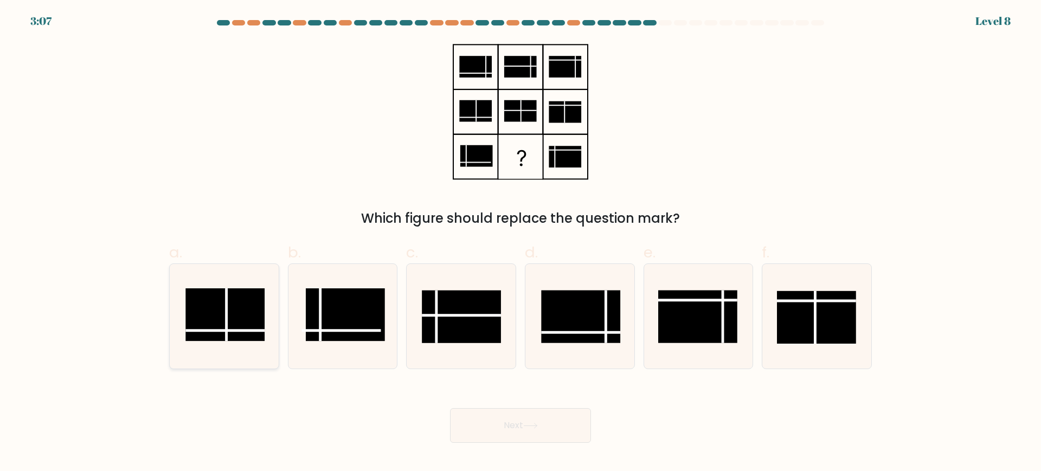
click at [240, 317] on rect at bounding box center [224, 315] width 79 height 53
click at [521, 243] on input "a." at bounding box center [521, 239] width 1 height 7
radio input "true"
click at [513, 431] on button "Next" at bounding box center [520, 425] width 141 height 35
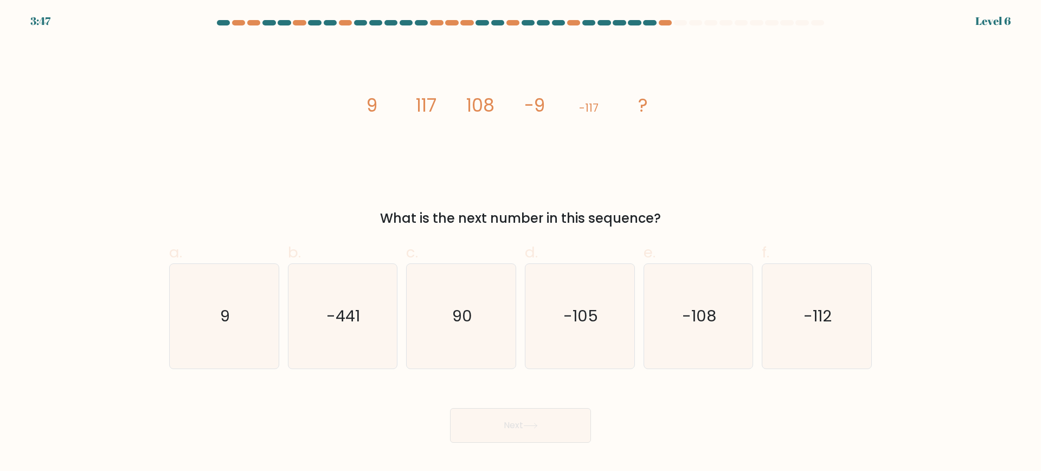
drag, startPoint x: 657, startPoint y: 218, endPoint x: 349, endPoint y: 107, distance: 327.3
click at [349, 107] on div "image/svg+xml 9 117 108 -9 -117 ? What is the next number in this sequence?" at bounding box center [521, 134] width 716 height 187
copy div "9 117 108 -9 -117 ? What is the next number in this sequence?"
click at [722, 183] on div "image/svg+xml 9 117 108 -9 -117 ? What is the next number in this sequence?" at bounding box center [521, 134] width 716 height 187
click at [720, 317] on icon "-108" at bounding box center [698, 316] width 105 height 105
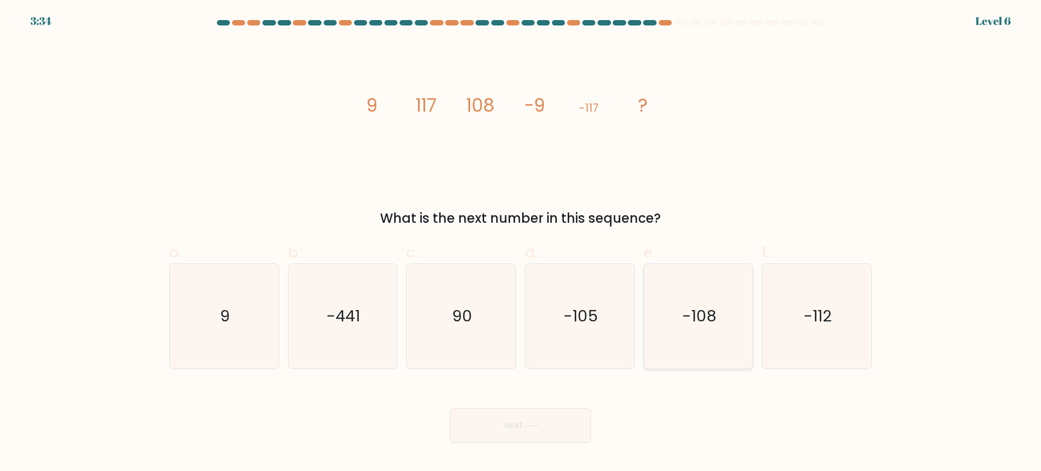
click at [521, 243] on input "e. -108" at bounding box center [521, 239] width 1 height 7
radio input "true"
click at [557, 437] on button "Next" at bounding box center [520, 425] width 141 height 35
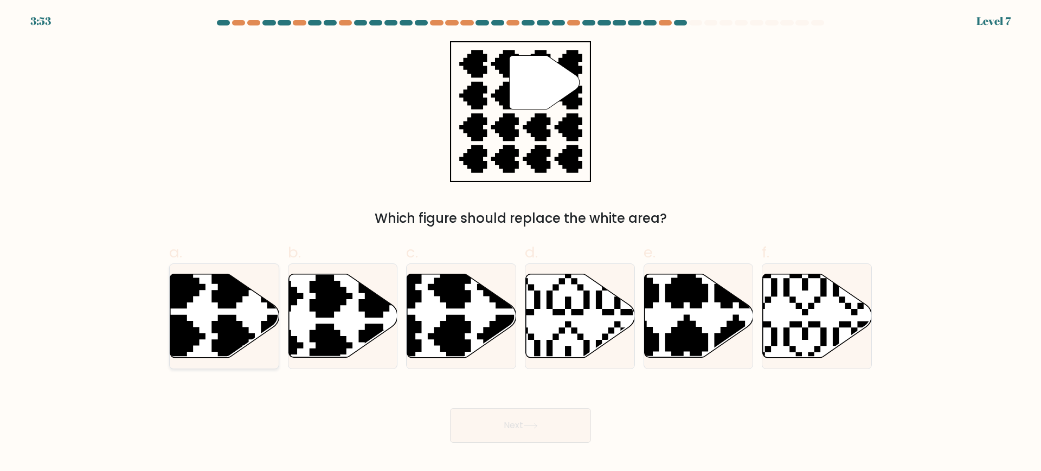
click at [217, 315] on icon at bounding box center [224, 316] width 109 height 84
click at [521, 243] on input "a." at bounding box center [521, 239] width 1 height 7
radio input "true"
click at [469, 319] on icon at bounding box center [461, 316] width 109 height 84
click at [521, 243] on input "c." at bounding box center [521, 239] width 1 height 7
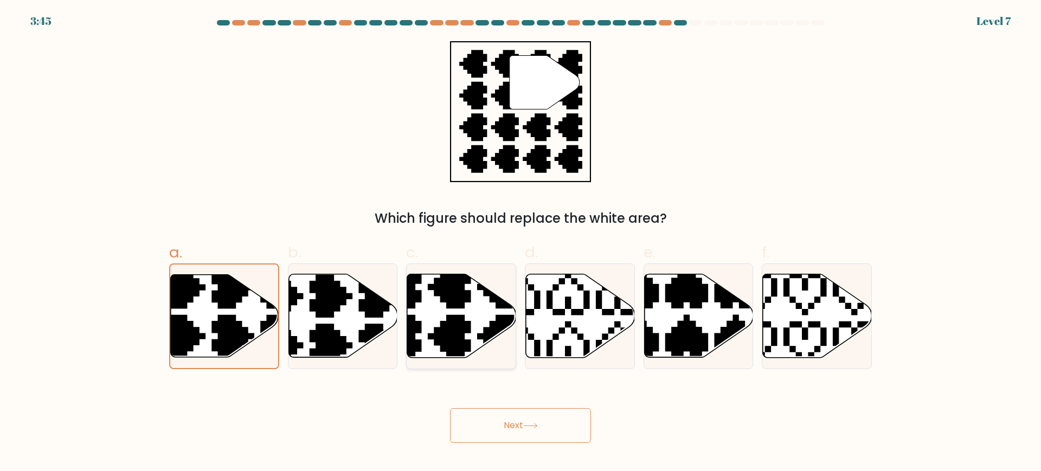
radio input "true"
click at [522, 436] on button "Next" at bounding box center [520, 425] width 141 height 35
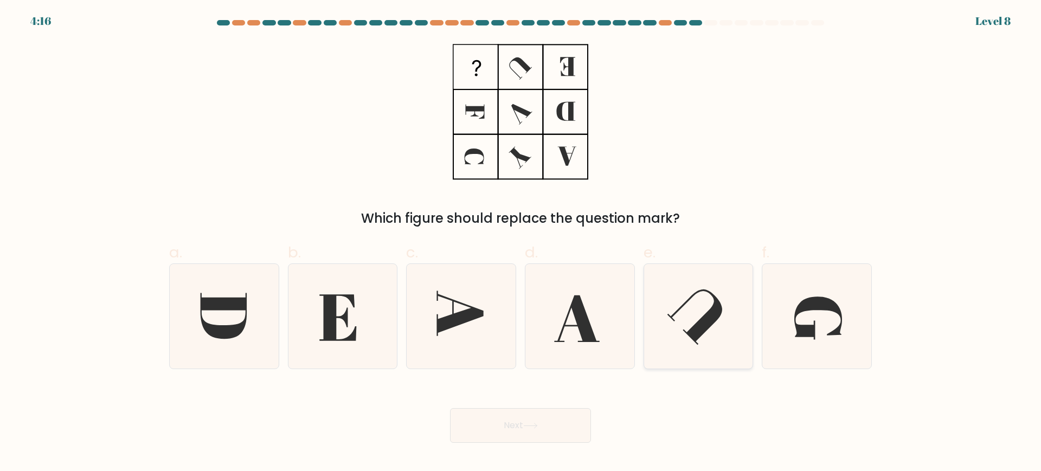
click at [649, 340] on icon at bounding box center [698, 316] width 105 height 105
click at [521, 243] on input "e." at bounding box center [521, 239] width 1 height 7
radio input "true"
click at [214, 316] on icon at bounding box center [224, 316] width 105 height 105
click at [521, 243] on input "a." at bounding box center [521, 239] width 1 height 7
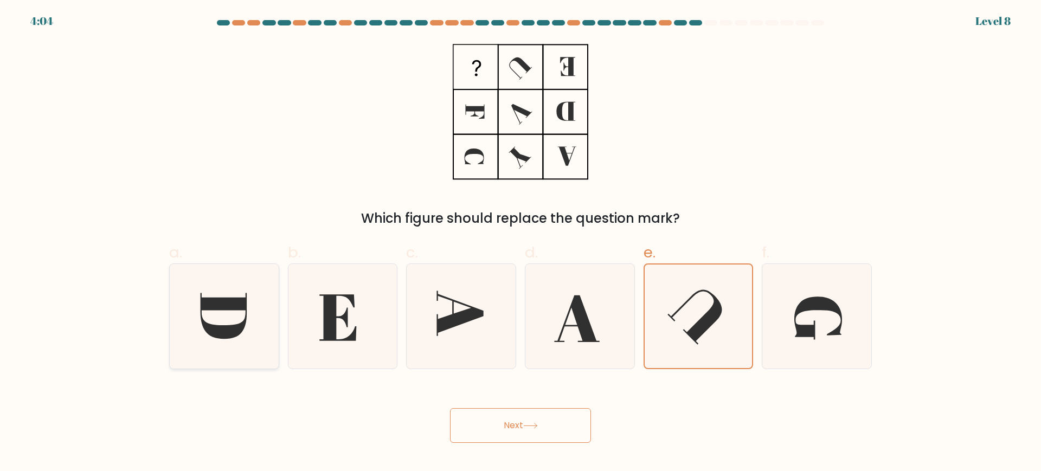
radio input "true"
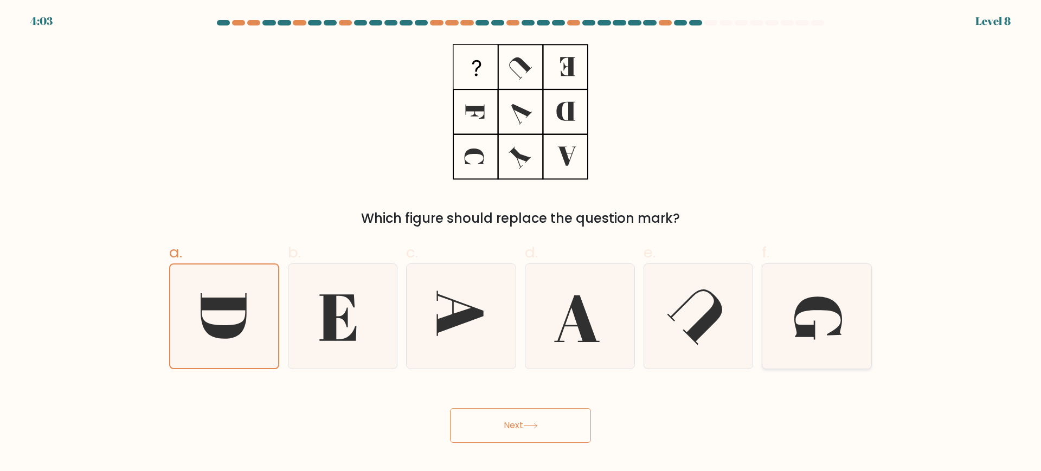
click at [835, 304] on icon at bounding box center [819, 318] width 48 height 43
click at [521, 243] on input "f." at bounding box center [521, 239] width 1 height 7
radio input "true"
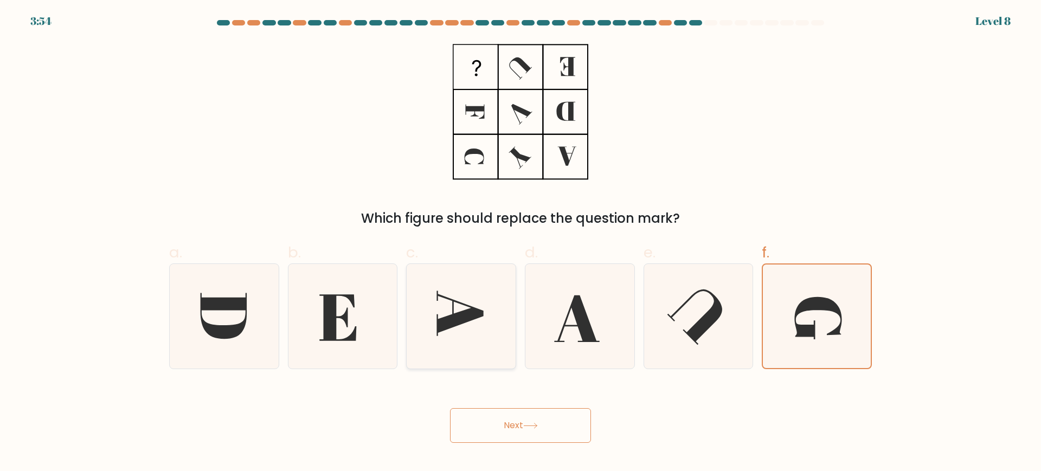
click at [475, 321] on icon at bounding box center [461, 316] width 105 height 105
click at [521, 243] on input "c." at bounding box center [521, 239] width 1 height 7
radio input "true"
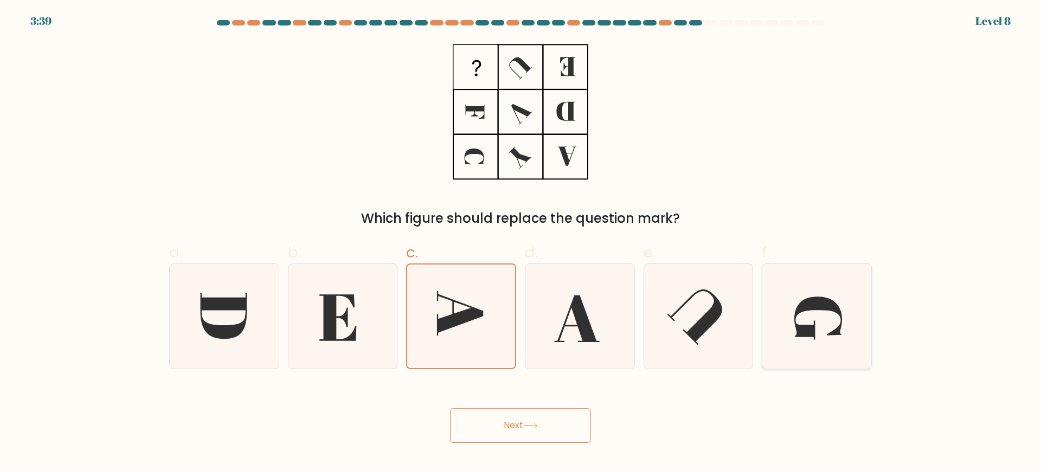
click at [764, 283] on div at bounding box center [817, 317] width 110 height 106
click at [521, 243] on input "f." at bounding box center [521, 239] width 1 height 7
radio input "true"
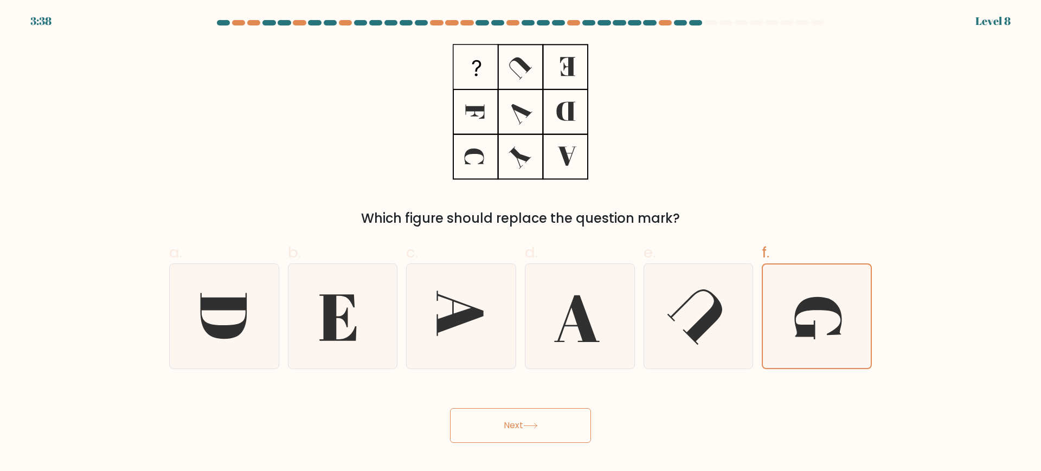
click at [545, 427] on button "Next" at bounding box center [520, 425] width 141 height 35
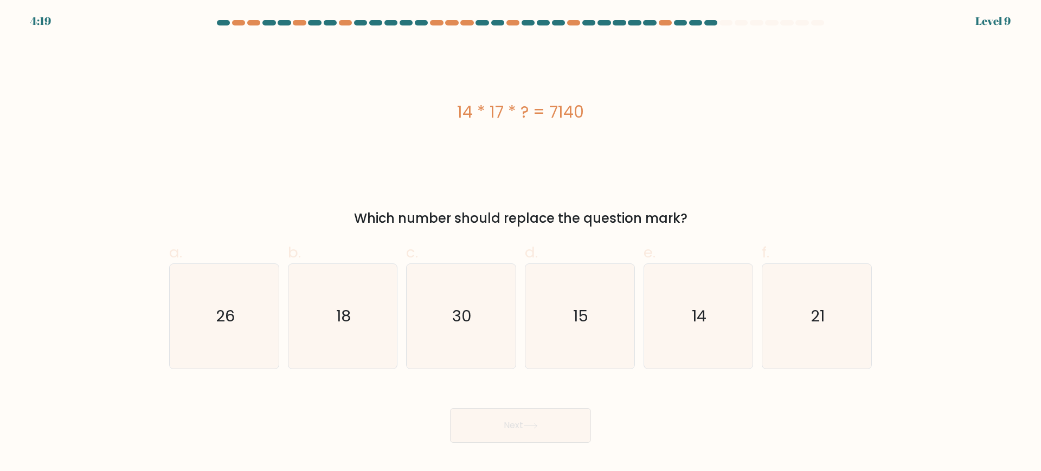
drag, startPoint x: 648, startPoint y: 203, endPoint x: 422, endPoint y: 115, distance: 241.8
click at [422, 115] on div "14 * 17 * ? = 7140 Which number should replace the question mark?" at bounding box center [521, 134] width 716 height 187
copy div "14 * 17 * ? = 7140 Which number should replace the question mark?"
click at [851, 185] on div "14 * 17 * ? = 7140 Which number should replace the question mark?" at bounding box center [521, 134] width 716 height 187
click at [456, 281] on icon "30" at bounding box center [461, 316] width 105 height 105
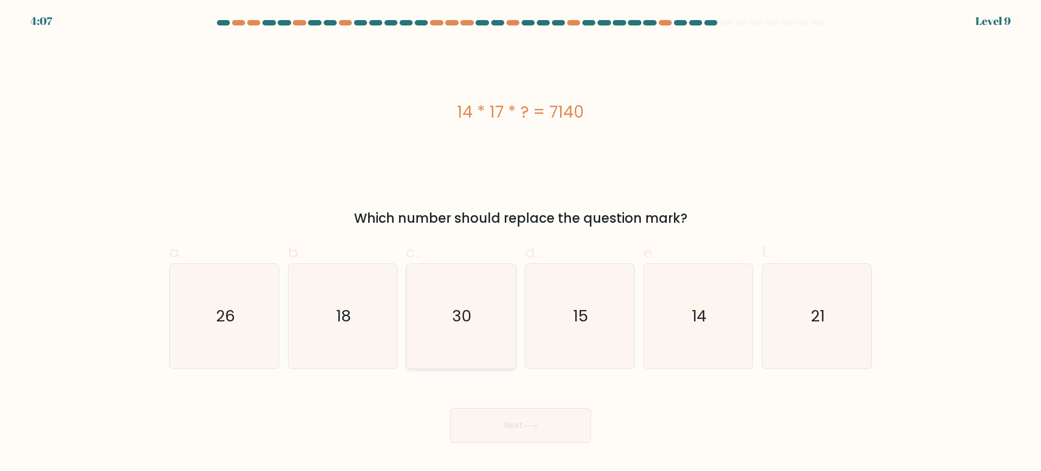
click at [521, 243] on input "c. 30" at bounding box center [521, 239] width 1 height 7
radio input "true"
click at [523, 428] on button "Next" at bounding box center [520, 425] width 141 height 35
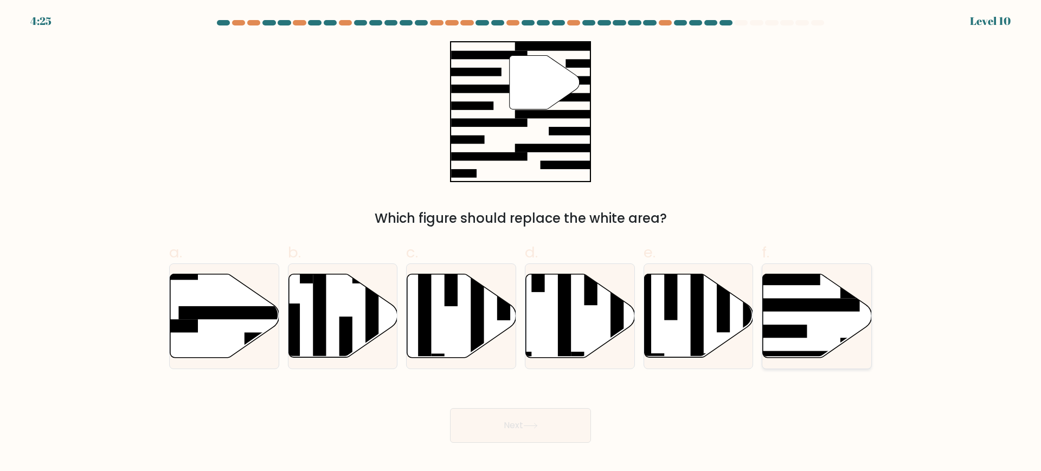
click at [786, 317] on icon at bounding box center [817, 316] width 109 height 84
click at [521, 243] on input "f." at bounding box center [521, 239] width 1 height 7
radio input "true"
click at [700, 325] on rect at bounding box center [697, 314] width 13 height 118
click at [521, 243] on input "e." at bounding box center [521, 239] width 1 height 7
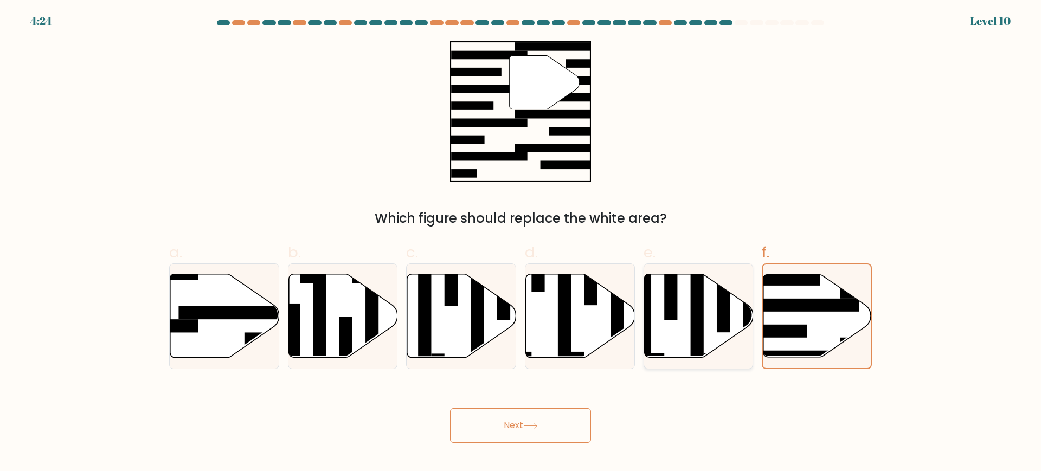
radio input "true"
click at [784, 306] on rect at bounding box center [800, 304] width 118 height 13
click at [521, 243] on input "f." at bounding box center [521, 239] width 1 height 7
radio input "true"
click at [543, 421] on button "Next" at bounding box center [520, 425] width 141 height 35
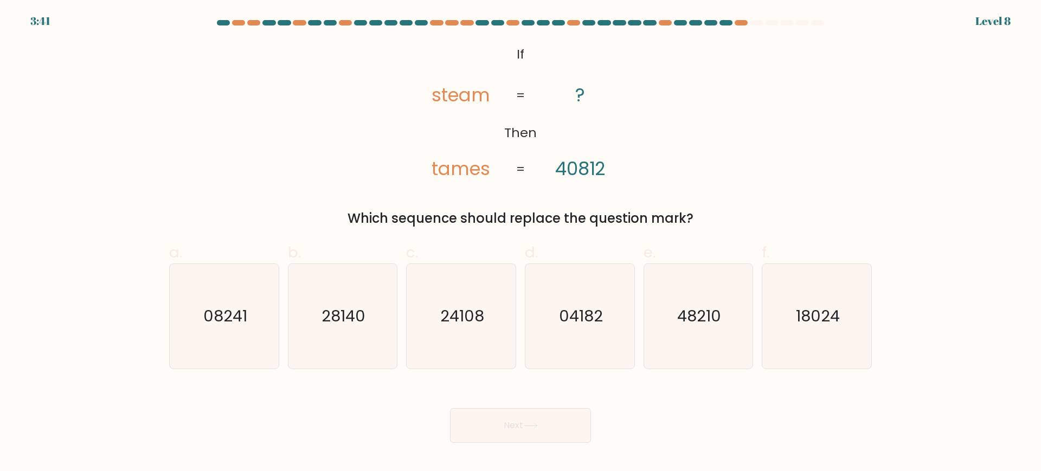
click at [438, 96] on tspan "steam" at bounding box center [461, 95] width 59 height 26
drag, startPoint x: 436, startPoint y: 91, endPoint x: 449, endPoint y: 90, distance: 12.5
click at [449, 90] on tspan "steam" at bounding box center [461, 95] width 59 height 26
drag, startPoint x: 597, startPoint y: 164, endPoint x: 611, endPoint y: 163, distance: 14.1
click at [611, 163] on icon "@import url('https://fonts.googleapis.com/css?family=Abril+Fatface:400,100,100i…" at bounding box center [520, 112] width 229 height 142
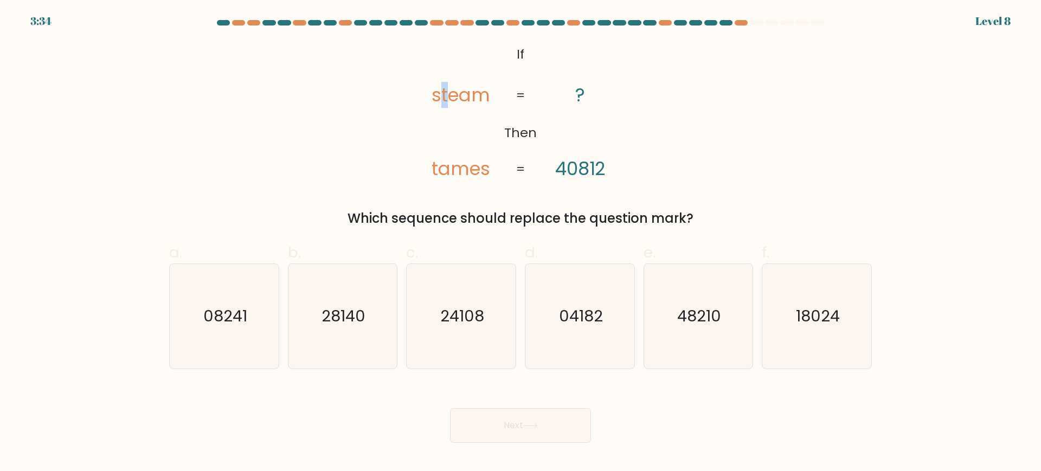
drag, startPoint x: 440, startPoint y: 88, endPoint x: 447, endPoint y: 87, distance: 7.8
click at [447, 87] on tspan "steam" at bounding box center [461, 95] width 59 height 26
click at [567, 165] on tspan "40812" at bounding box center [580, 169] width 50 height 26
drag, startPoint x: 452, startPoint y: 95, endPoint x: 465, endPoint y: 93, distance: 13.2
click at [465, 93] on tspan "steam" at bounding box center [461, 95] width 59 height 26
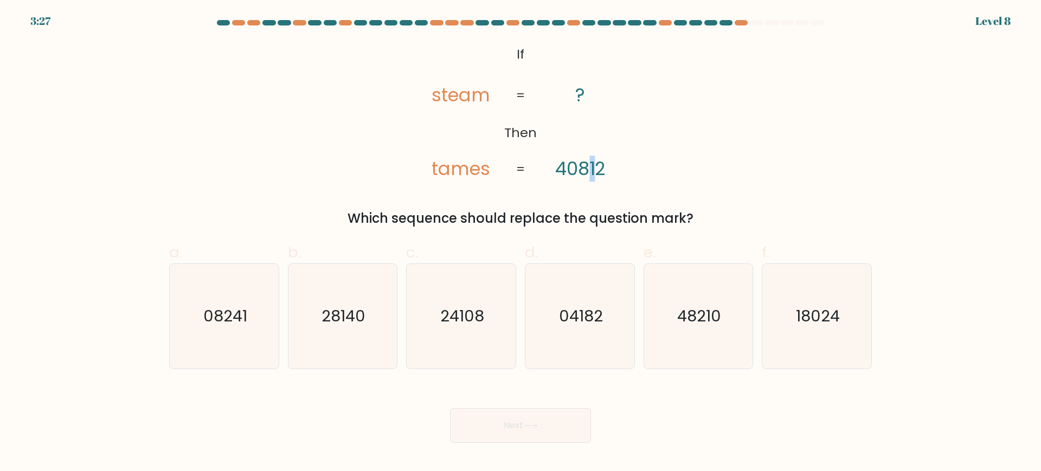
drag, startPoint x: 589, startPoint y: 165, endPoint x: 597, endPoint y: 164, distance: 7.6
click at [597, 164] on tspan "40812" at bounding box center [580, 169] width 50 height 26
drag, startPoint x: 460, startPoint y: 93, endPoint x: 472, endPoint y: 93, distance: 11.4
click at [472, 93] on tspan "steam" at bounding box center [461, 95] width 59 height 26
click at [484, 313] on text "24108" at bounding box center [462, 316] width 44 height 22
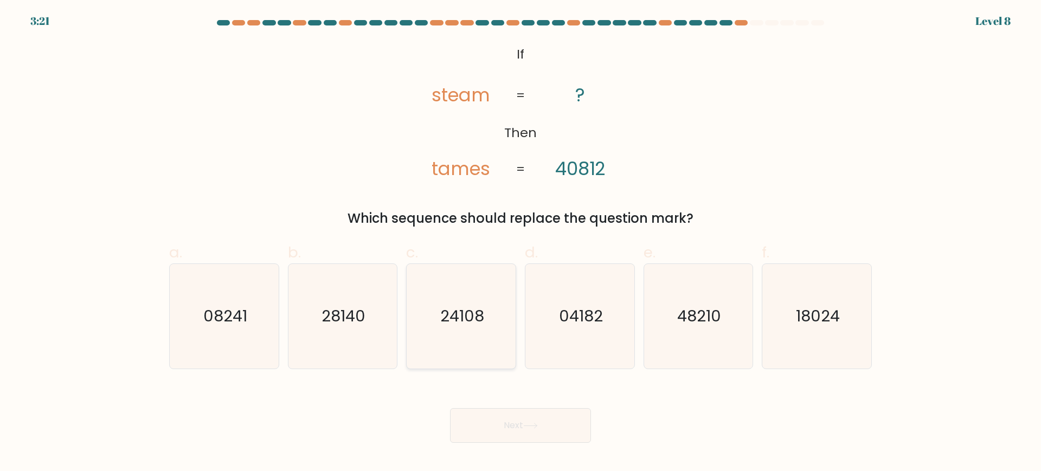
click at [521, 243] on input "c. 24108" at bounding box center [521, 239] width 1 height 7
radio input "true"
click at [550, 409] on button "Next" at bounding box center [520, 425] width 141 height 35
click at [546, 421] on button "Next" at bounding box center [520, 425] width 141 height 35
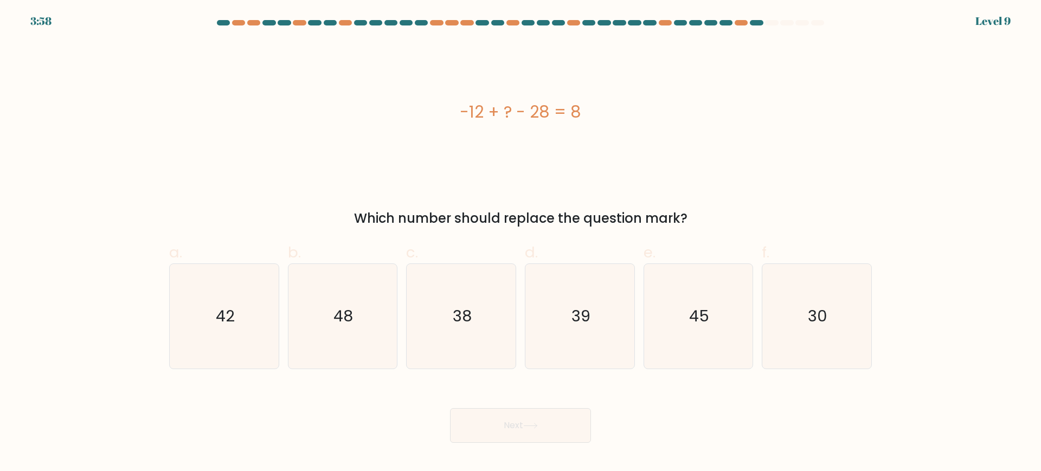
drag, startPoint x: 594, startPoint y: 111, endPoint x: 430, endPoint y: 92, distance: 164.9
click at [430, 92] on div "-12 + ? - 28 = 8" at bounding box center [520, 112] width 703 height 142
copy div "-12 + ? - 28 = 8"
click at [358, 298] on icon "48" at bounding box center [342, 316] width 105 height 105
click at [521, 243] on input "b. 48" at bounding box center [521, 239] width 1 height 7
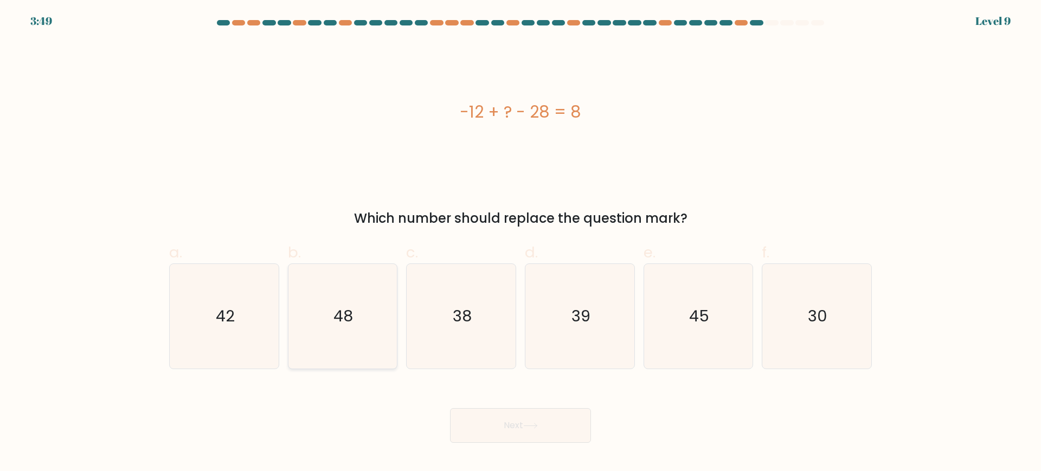
radio input "true"
click at [558, 420] on button "Next" at bounding box center [520, 425] width 141 height 35
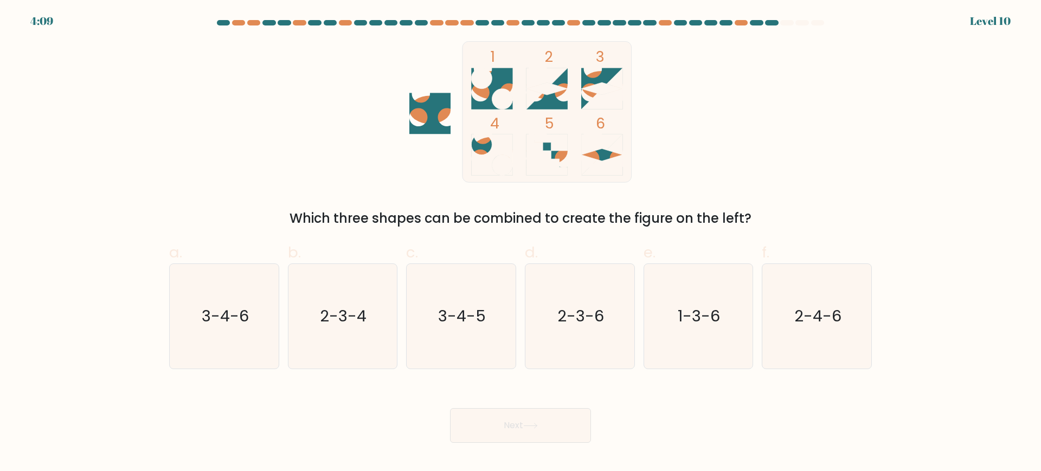
click at [597, 80] on icon at bounding box center [601, 88] width 41 height 41
click at [236, 320] on text "3-4-6" at bounding box center [225, 316] width 47 height 22
click at [521, 243] on input "a. 3-4-6" at bounding box center [521, 239] width 1 height 7
radio input "true"
click at [574, 415] on button "Next" at bounding box center [520, 425] width 141 height 35
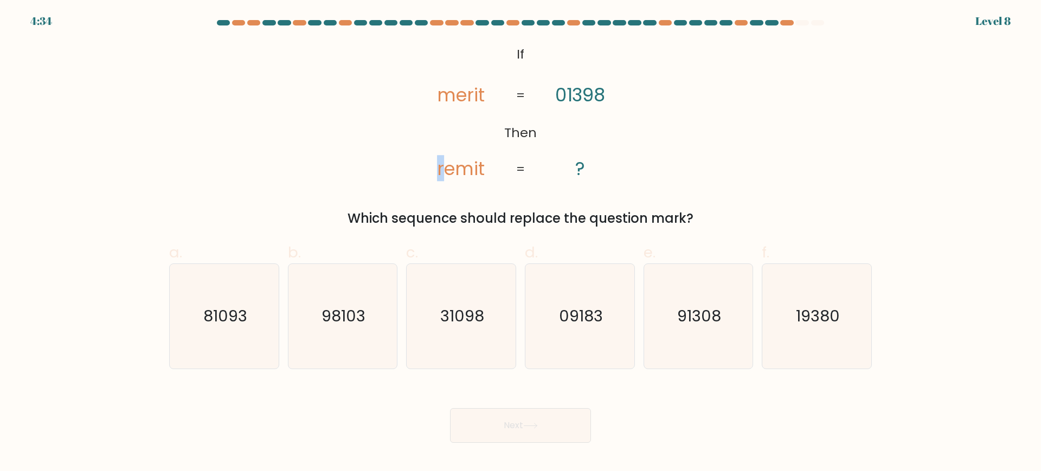
drag, startPoint x: 433, startPoint y: 168, endPoint x: 441, endPoint y: 168, distance: 8.7
click at [441, 168] on icon "@import url('https://fonts.googleapis.com/css?family=Abril+Fatface:400,100,100i…" at bounding box center [520, 112] width 229 height 142
drag, startPoint x: 454, startPoint y: 168, endPoint x: 440, endPoint y: 168, distance: 14.1
click at [440, 168] on tspan "remit" at bounding box center [461, 168] width 48 height 26
click at [705, 315] on text "91308" at bounding box center [699, 316] width 44 height 22
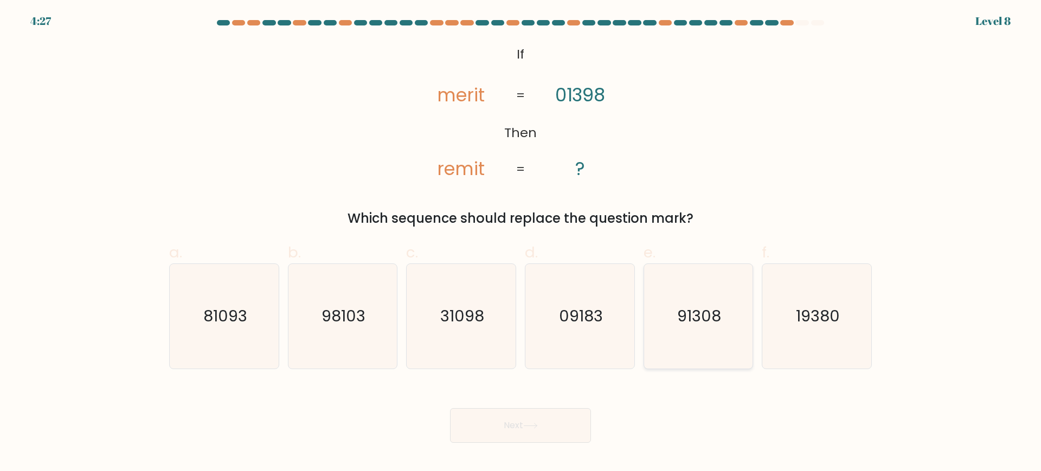
click at [521, 243] on input "e. 91308" at bounding box center [521, 239] width 1 height 7
radio input "true"
click at [554, 424] on button "Next" at bounding box center [520, 425] width 141 height 35
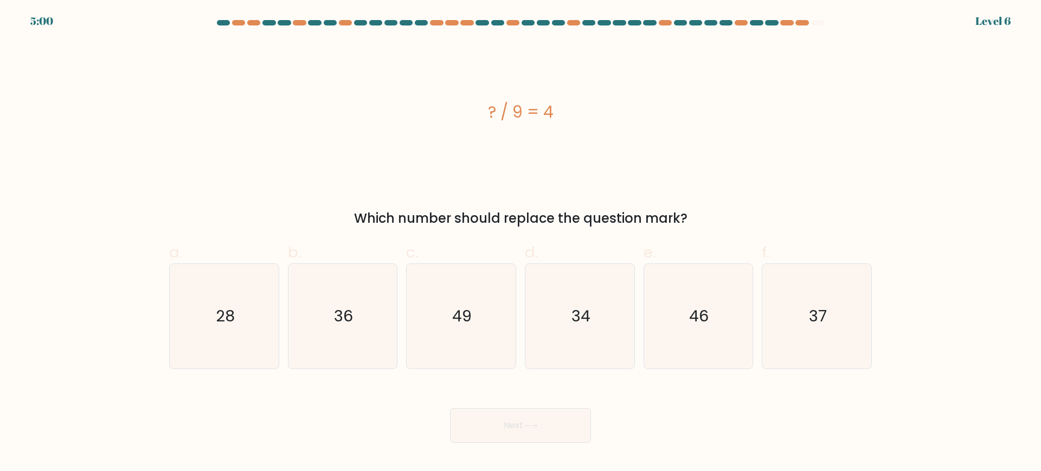
drag, startPoint x: 579, startPoint y: 121, endPoint x: 447, endPoint y: 93, distance: 134.4
click at [447, 93] on div "? / 9 = 4" at bounding box center [520, 112] width 703 height 142
copy div "? / 9 = 4"
click at [356, 307] on icon "36" at bounding box center [342, 316] width 105 height 105
click at [521, 243] on input "b. 36" at bounding box center [521, 239] width 1 height 7
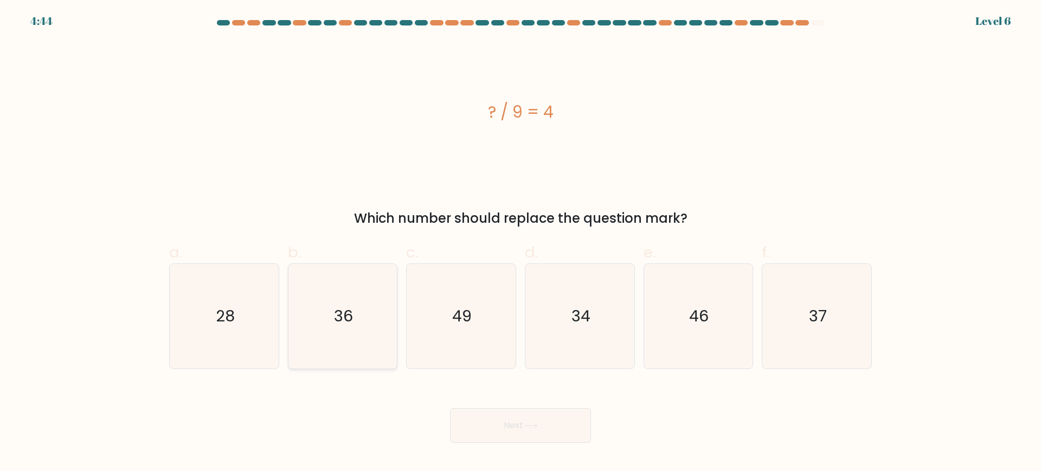
radio input "true"
click at [516, 440] on button "Next" at bounding box center [520, 425] width 141 height 35
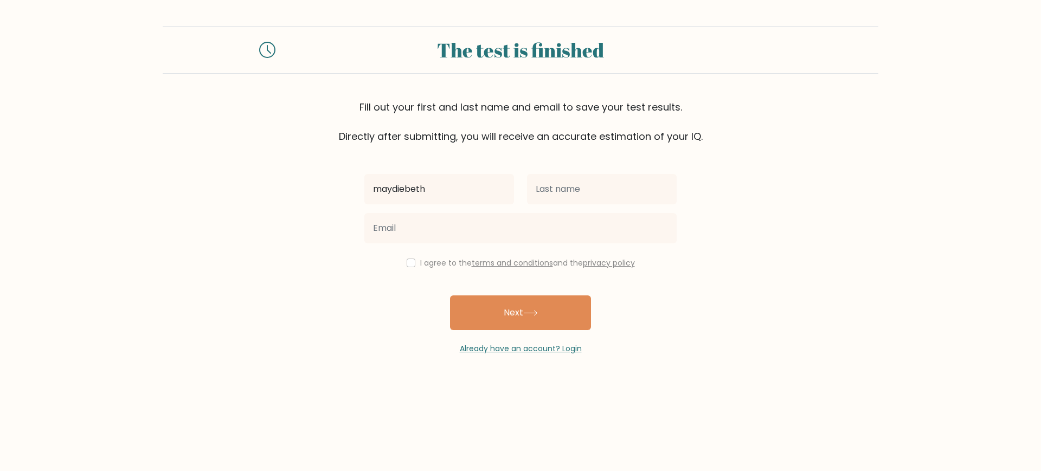
type input "maydiebeth"
type input "sangalang"
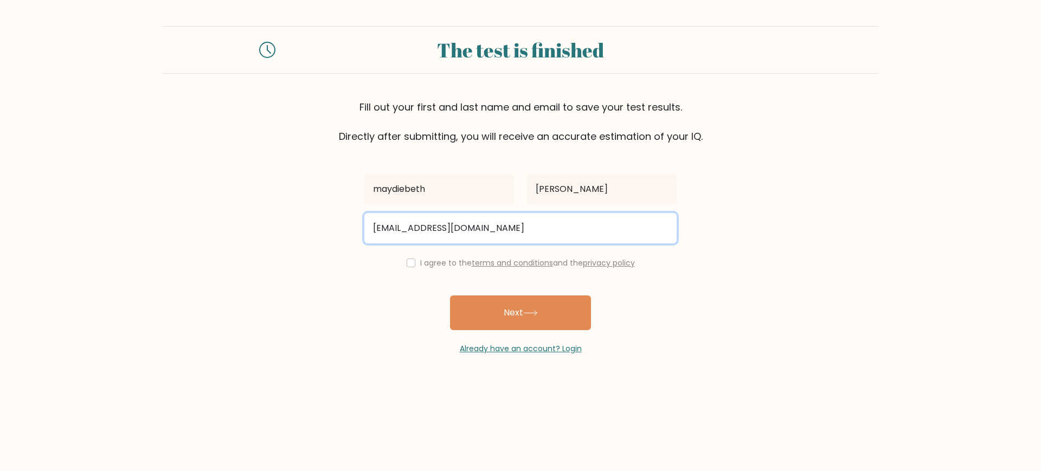
type input "sangalangmaydiebethe@gmail.com"
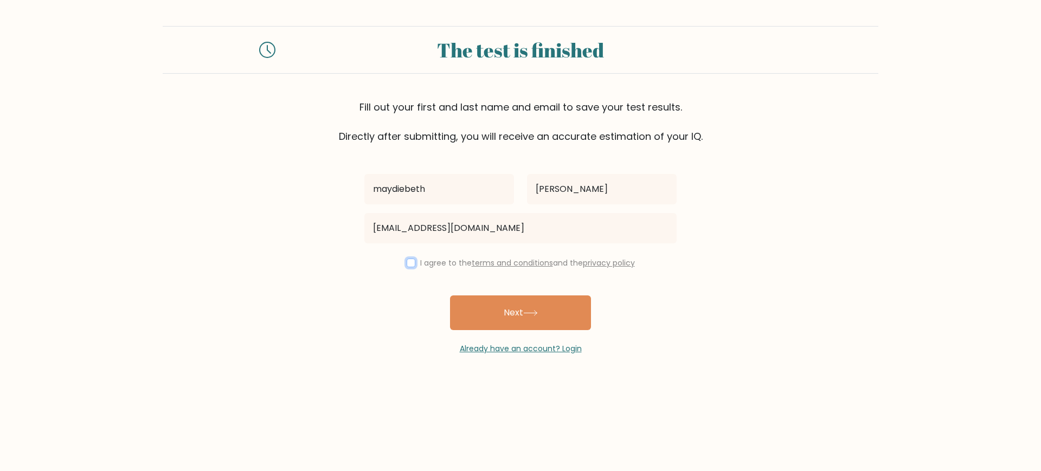
click at [407, 262] on input "checkbox" at bounding box center [411, 263] width 9 height 9
checkbox input "true"
click at [573, 309] on button "Next" at bounding box center [520, 313] width 141 height 35
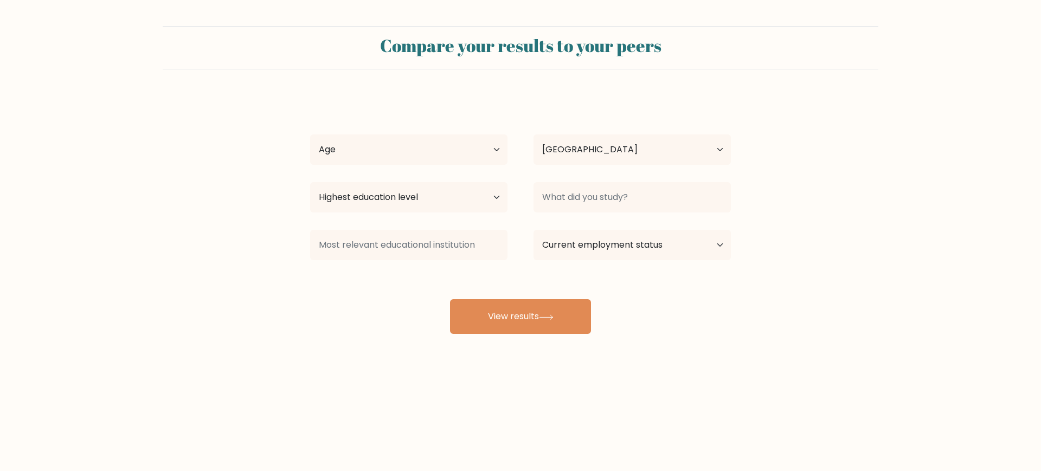
select select "PH"
click at [455, 157] on select "Age Under 18 years old 18-24 years old 25-34 years old 35-44 years old 45-54 ye…" at bounding box center [408, 149] width 197 height 30
select select "25_34"
click at [310, 134] on select "Age Under 18 years old 18-24 years old 25-34 years old 35-44 years old 45-54 ye…" at bounding box center [408, 149] width 197 height 30
click at [441, 195] on select "Highest education level No schooling Primary Lower Secondary Upper Secondary Oc…" at bounding box center [408, 197] width 197 height 30
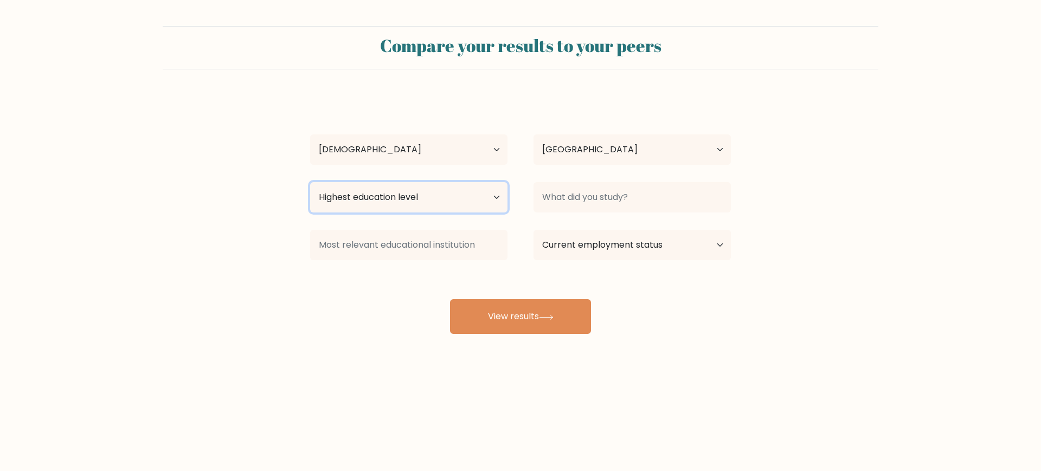
select select "bachelors_degree"
click at [310, 182] on select "Highest education level No schooling Primary Lower Secondary Upper Secondary Oc…" at bounding box center [408, 197] width 197 height 30
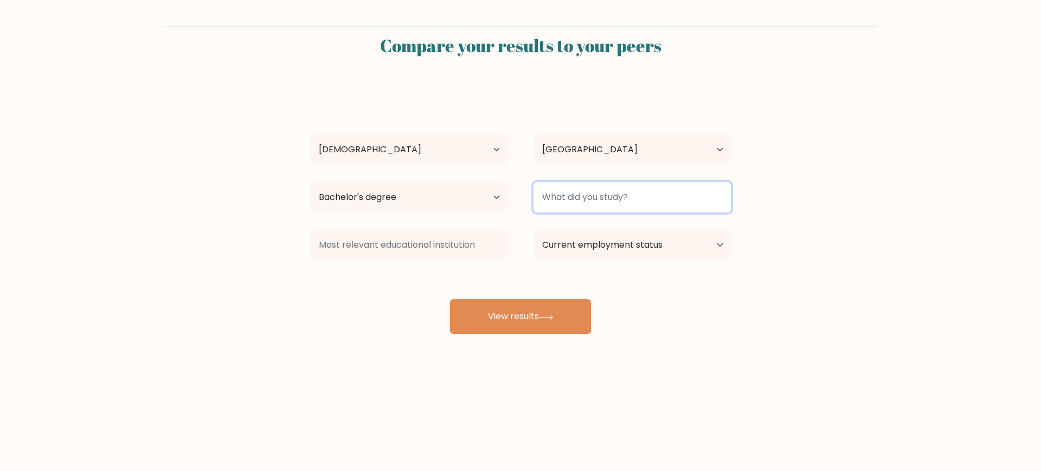
click at [585, 191] on input at bounding box center [632, 197] width 197 height 30
click at [611, 201] on input at bounding box center [632, 197] width 197 height 30
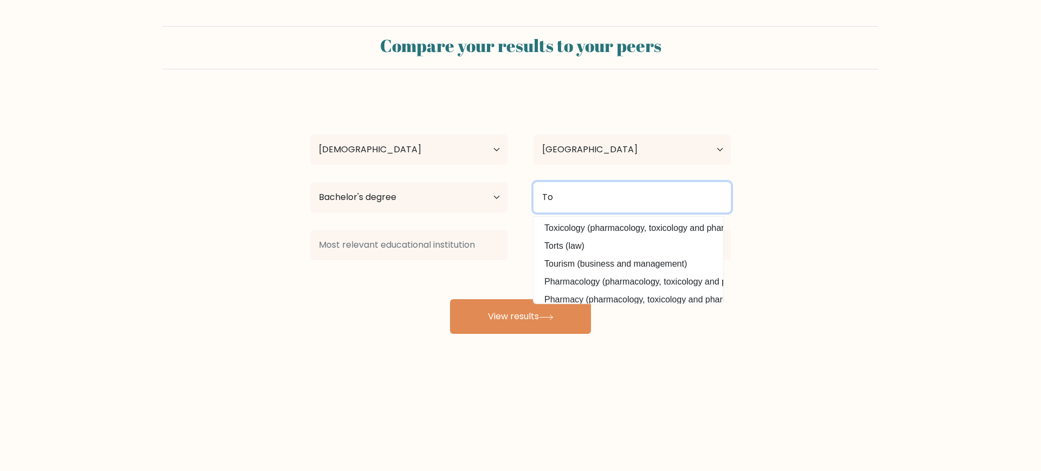
type input "T"
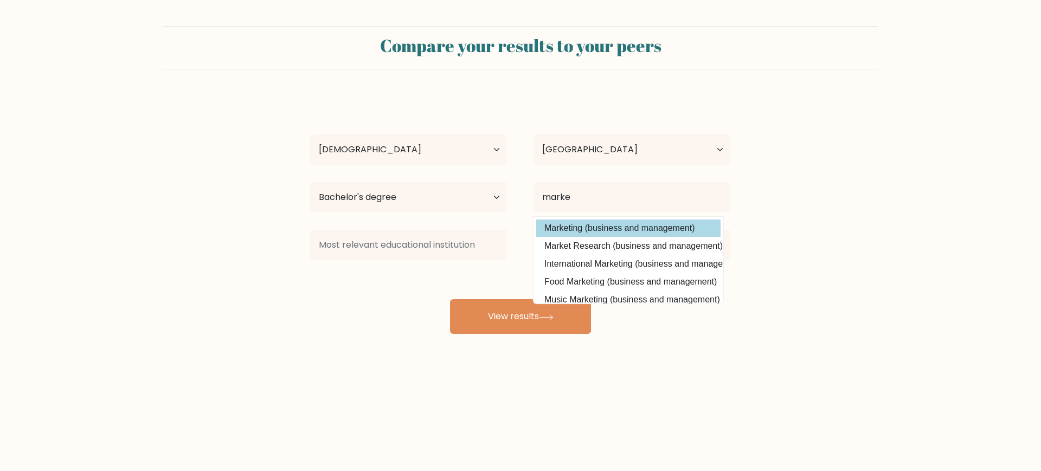
click at [626, 229] on option "Marketing (business and management)" at bounding box center [628, 228] width 184 height 17
type input "Marketing"
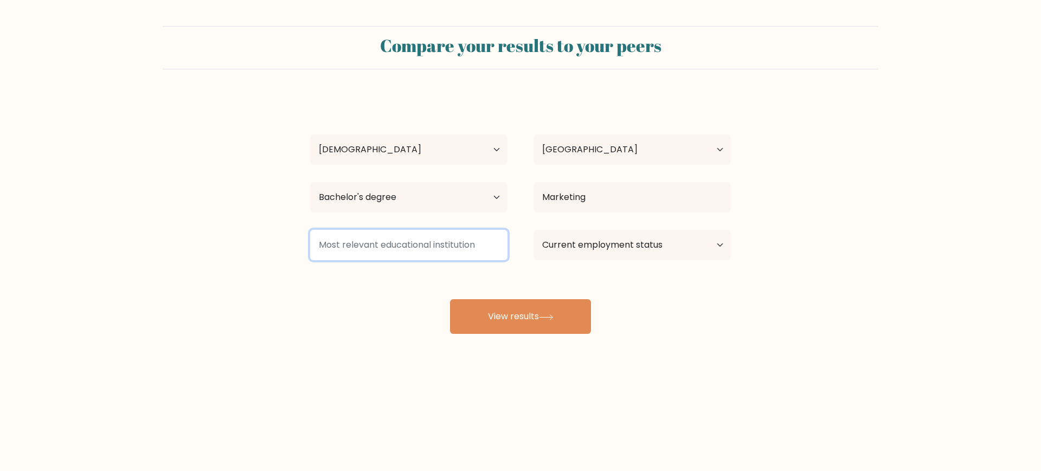
click at [436, 246] on input at bounding box center [408, 245] width 197 height 30
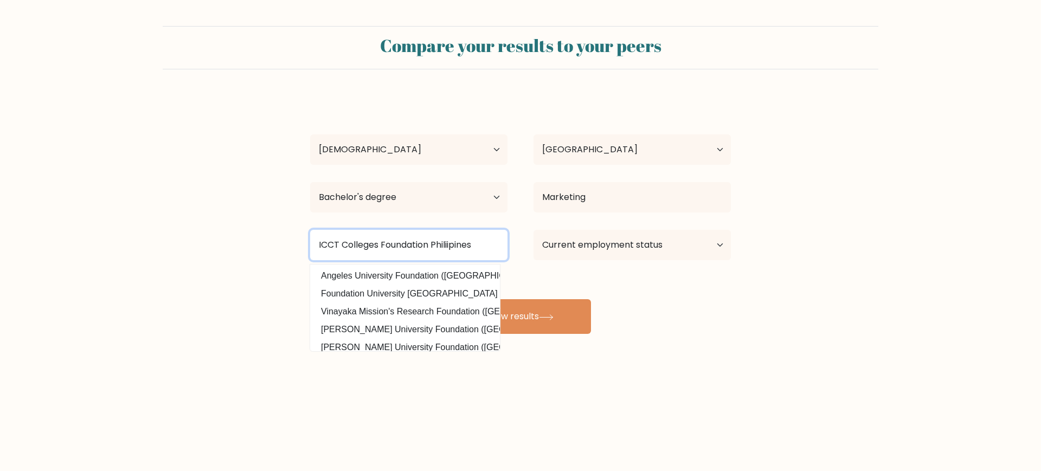
type input "ICCT Colleges Foundation Philiipines"
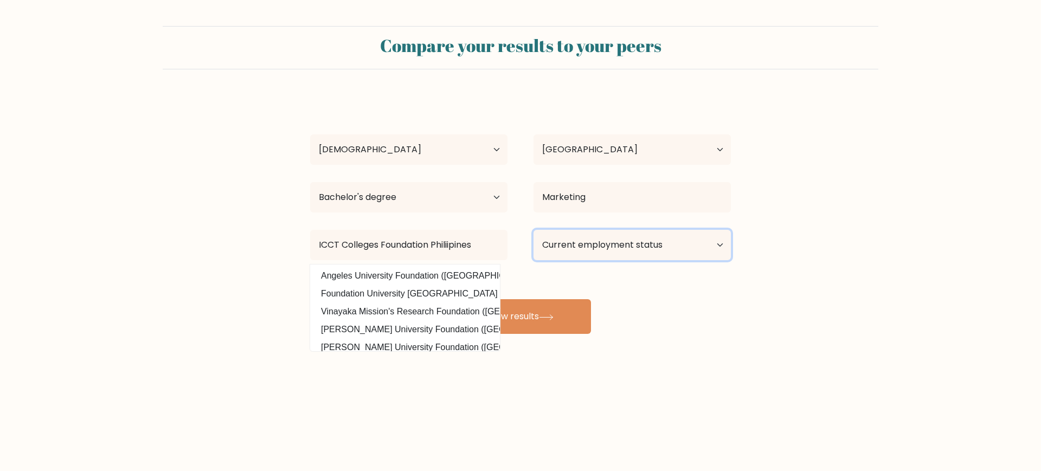
click at [571, 244] on select "Current employment status Employed Student Retired Other / prefer not to answer" at bounding box center [632, 245] width 197 height 30
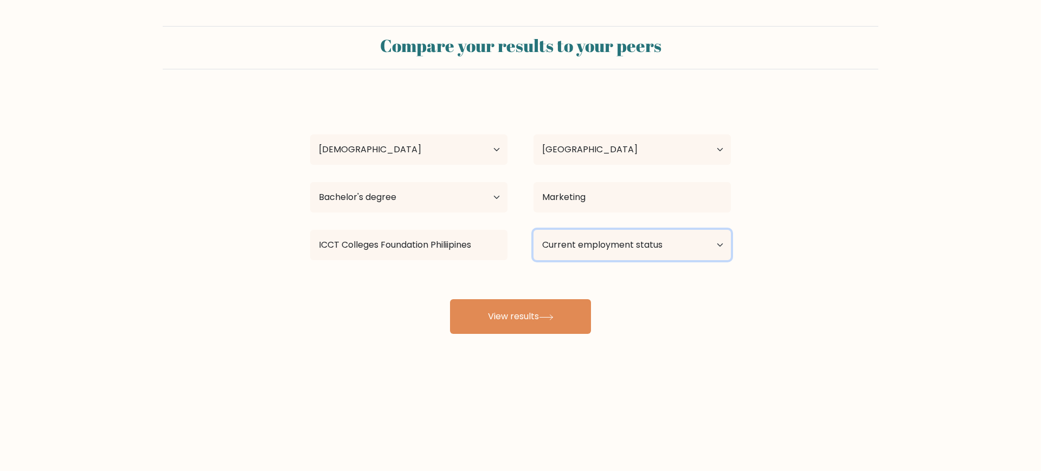
select select "employed"
click at [534, 230] on select "Current employment status Employed Student Retired Other / prefer not to answer" at bounding box center [632, 245] width 197 height 30
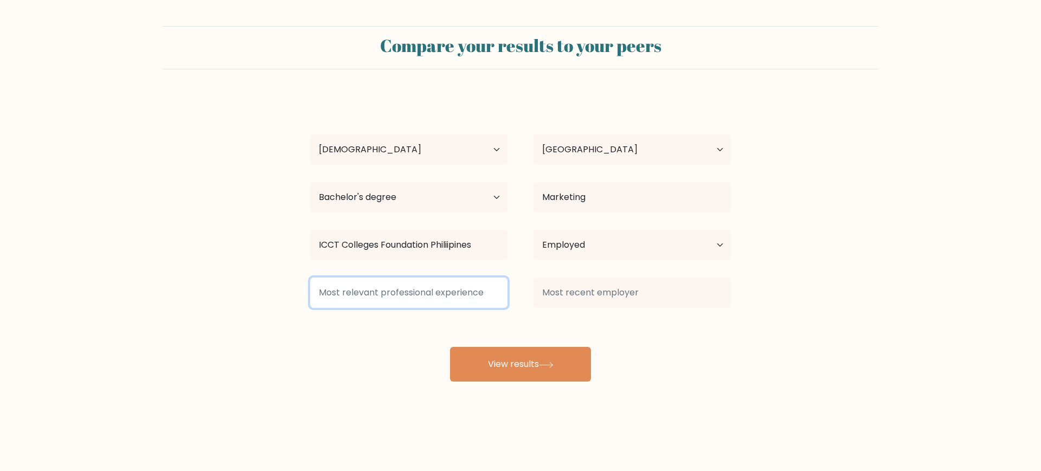
click at [453, 296] on input at bounding box center [408, 293] width 197 height 30
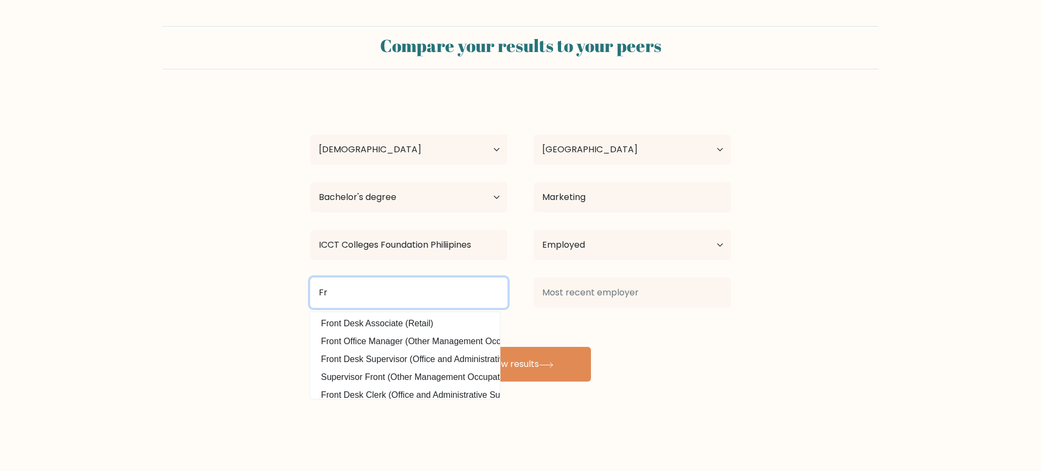
type input "F"
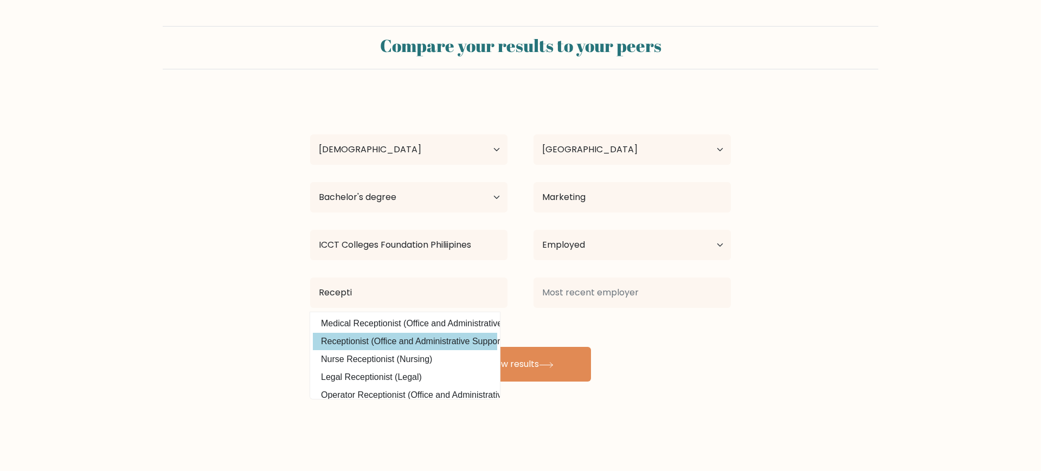
click at [459, 339] on option "Receptionist (Office and Administrative Support)" at bounding box center [405, 341] width 184 height 17
type input "Receptionist"
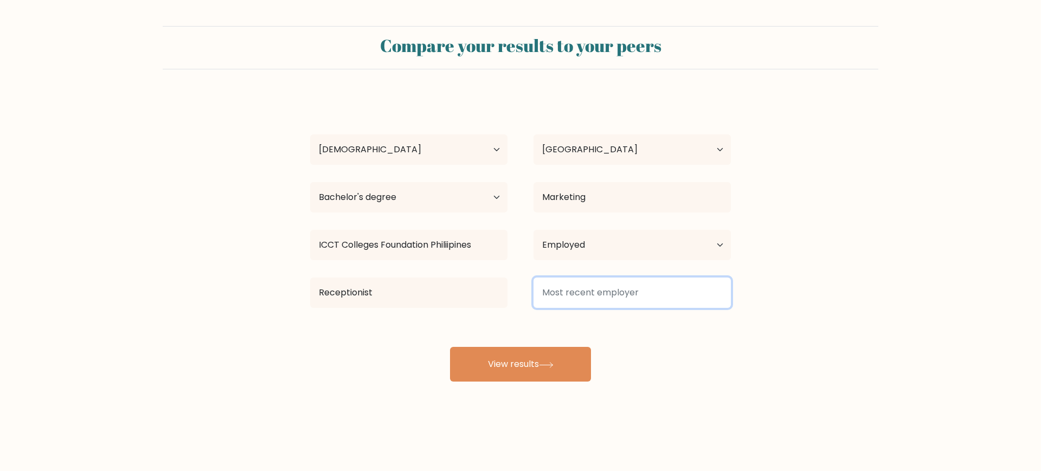
click at [577, 297] on input at bounding box center [632, 293] width 197 height 30
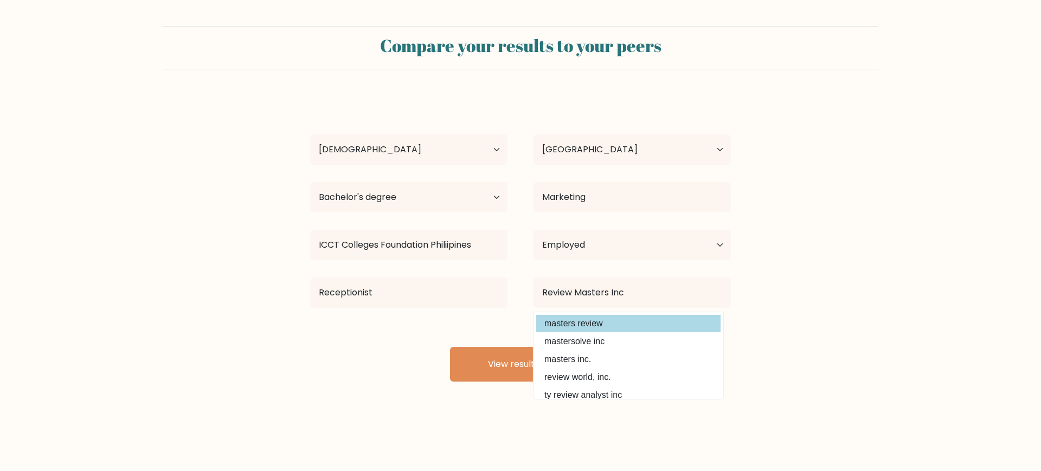
click at [592, 323] on option "masters review" at bounding box center [628, 323] width 184 height 17
type input "masters review"
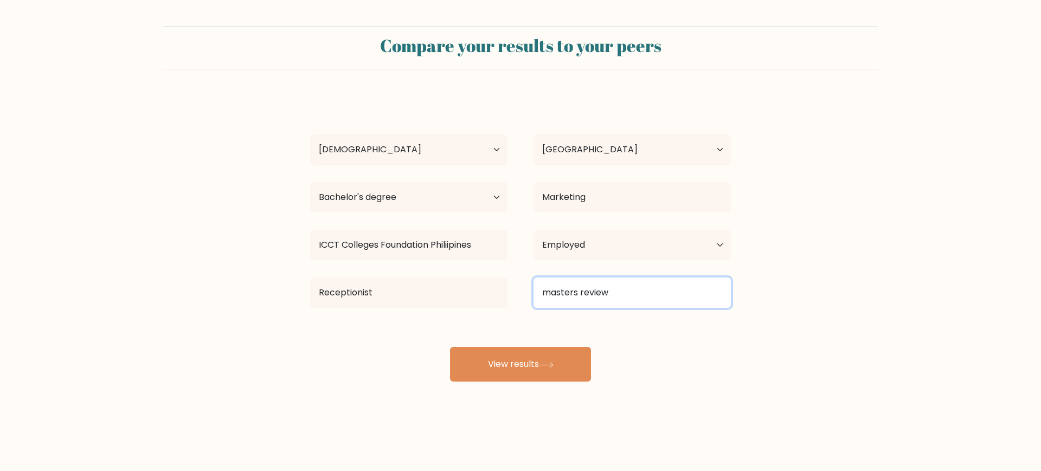
drag, startPoint x: 618, startPoint y: 294, endPoint x: 286, endPoint y: 273, distance: 332.0
click at [286, 273] on form "Compare your results to your peers maydiebeth sangalang Age Under 18 years old …" at bounding box center [520, 204] width 1041 height 356
click at [665, 290] on input "Review Masters Inc" at bounding box center [632, 293] width 197 height 30
type input "Review Masters Inc"
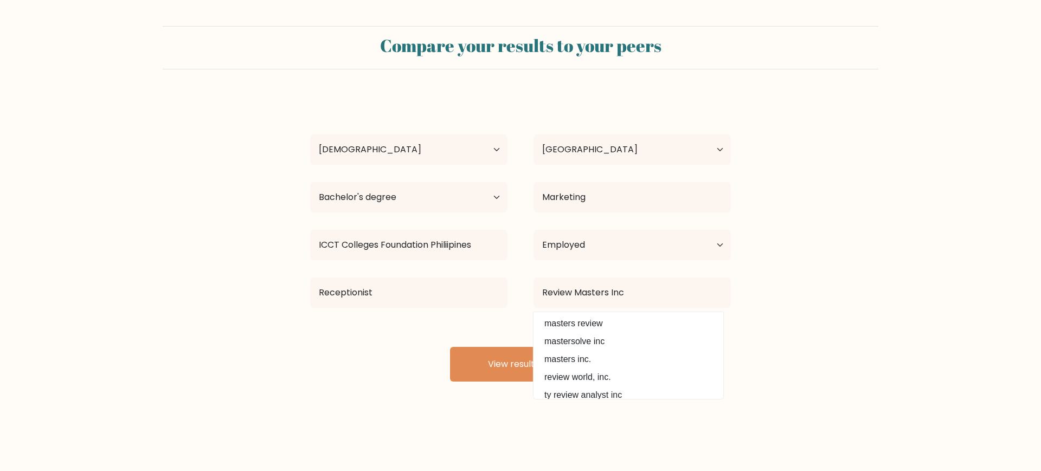
click at [779, 293] on form "Compare your results to your peers maydiebeth sangalang Age Under 18 years old …" at bounding box center [520, 204] width 1041 height 356
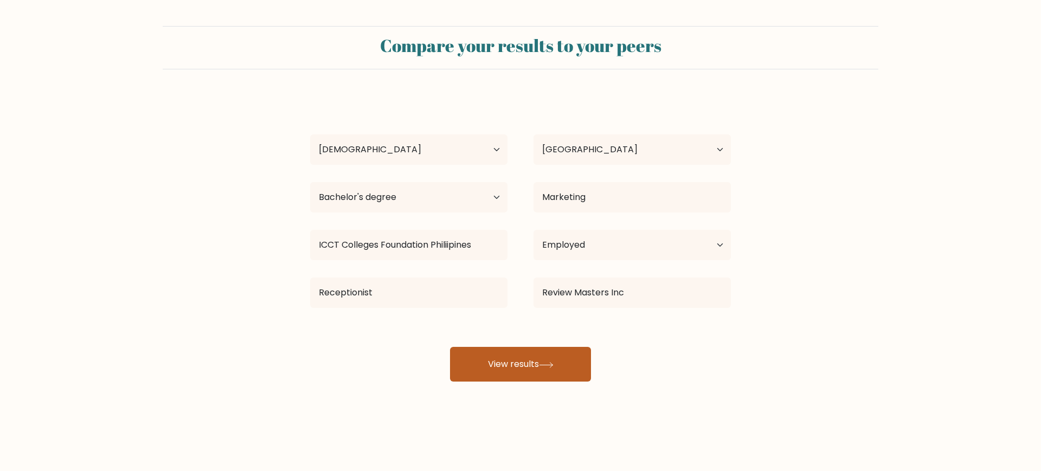
click at [559, 367] on button "View results" at bounding box center [520, 364] width 141 height 35
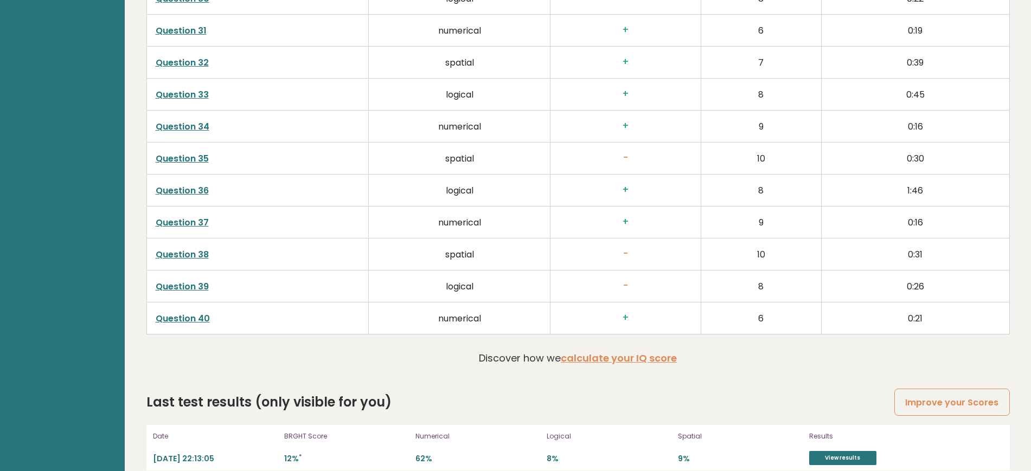
scroll to position [2832, 0]
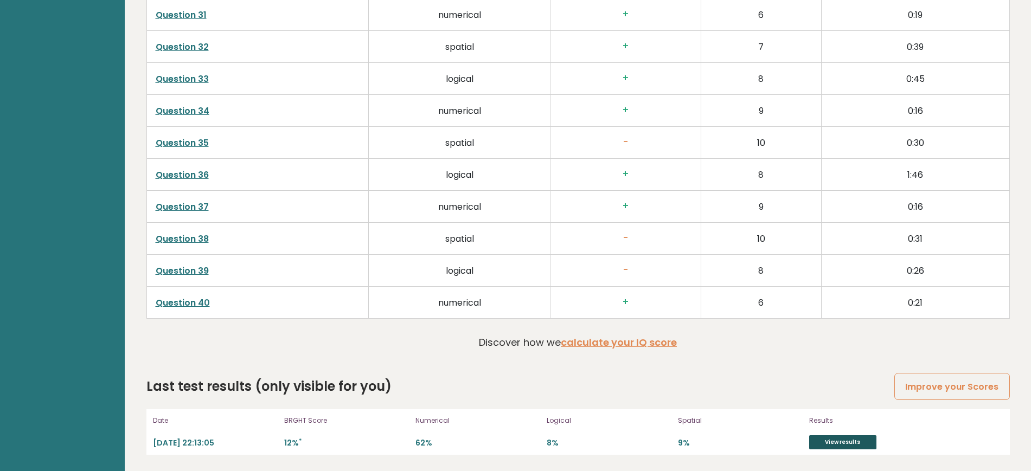
click at [861, 441] on link "View results" at bounding box center [842, 442] width 67 height 14
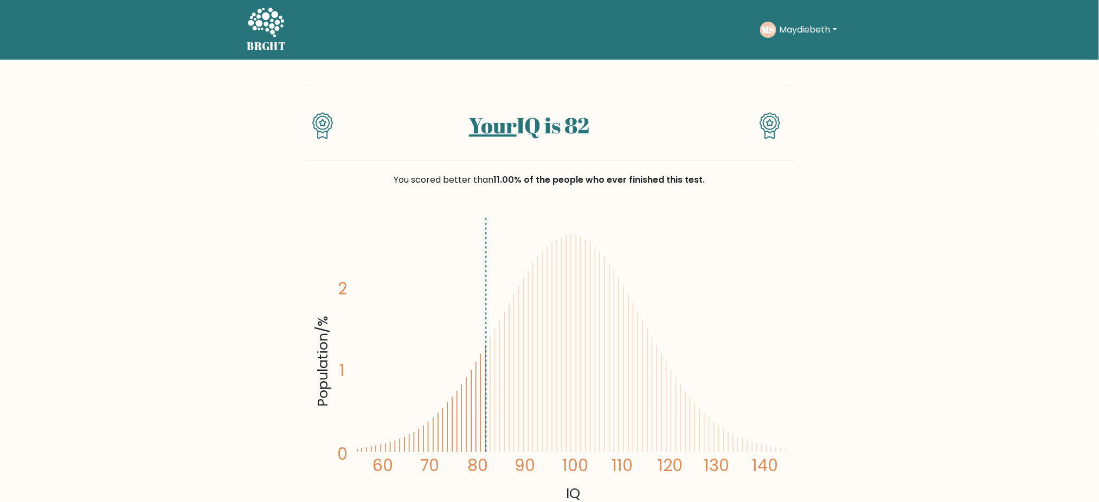
drag, startPoint x: 1041, startPoint y: 9, endPoint x: 861, endPoint y: 264, distance: 311.3
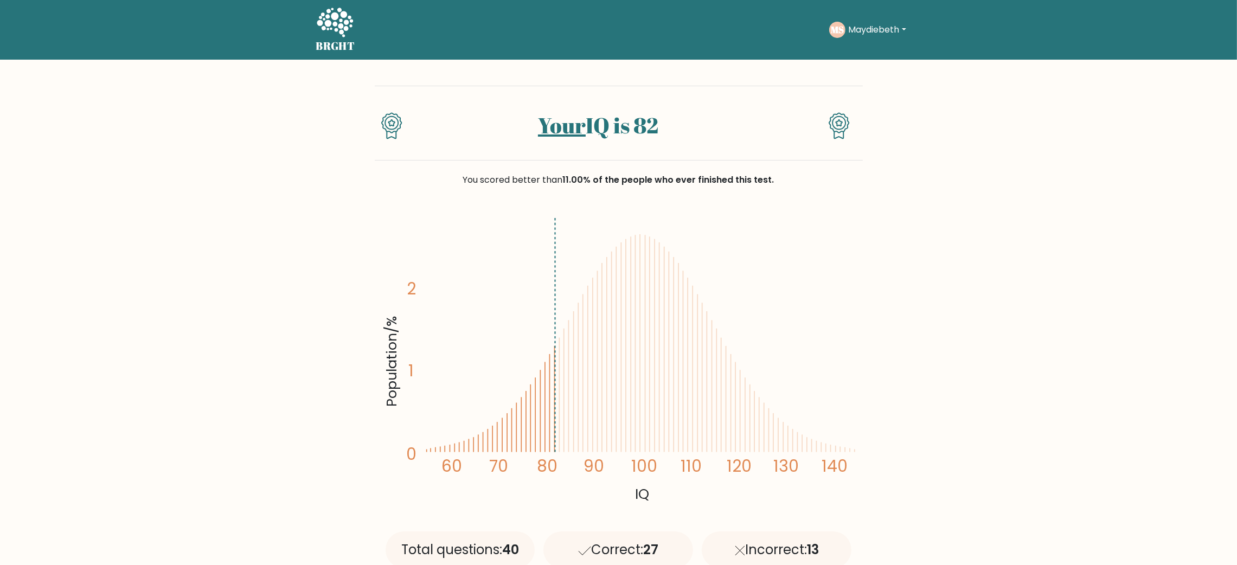
drag, startPoint x: 1099, startPoint y: 1, endPoint x: 967, endPoint y: 224, distance: 259.7
